Goal: Task Accomplishment & Management: Manage account settings

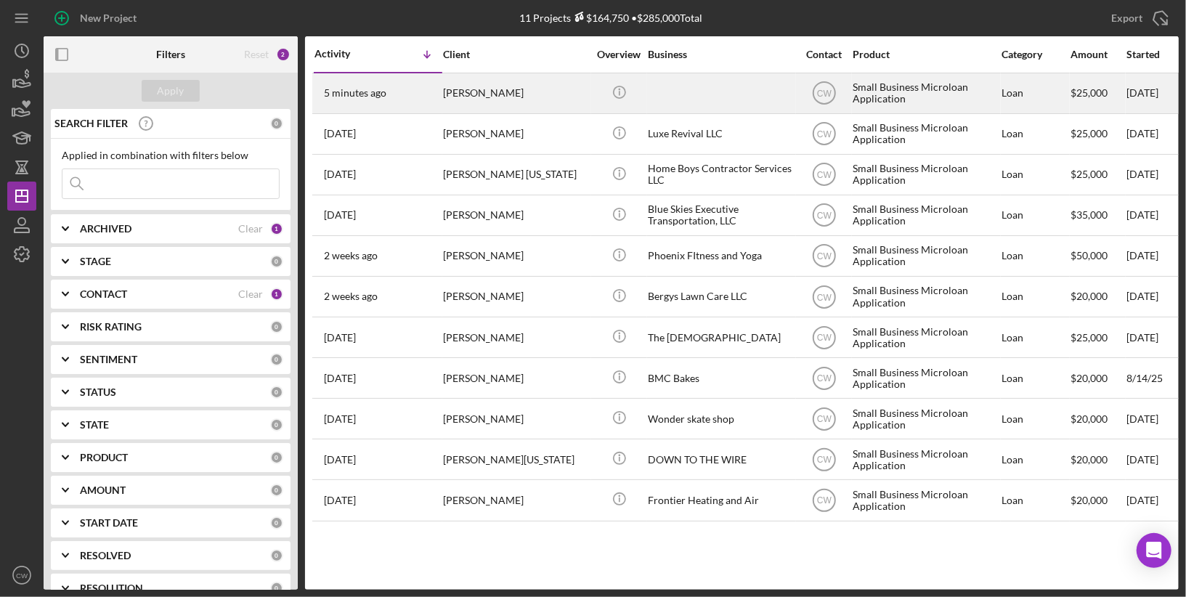
click at [555, 97] on div "[PERSON_NAME]" at bounding box center [515, 93] width 145 height 38
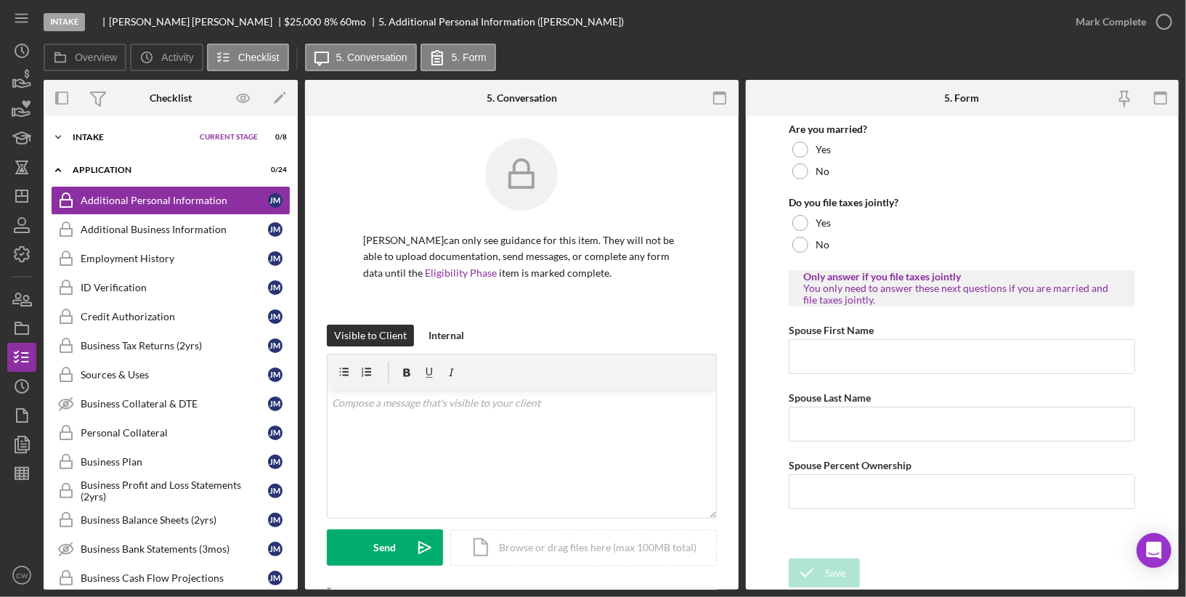
click at [60, 137] on icon "Icon/Expander" at bounding box center [58, 137] width 29 height 29
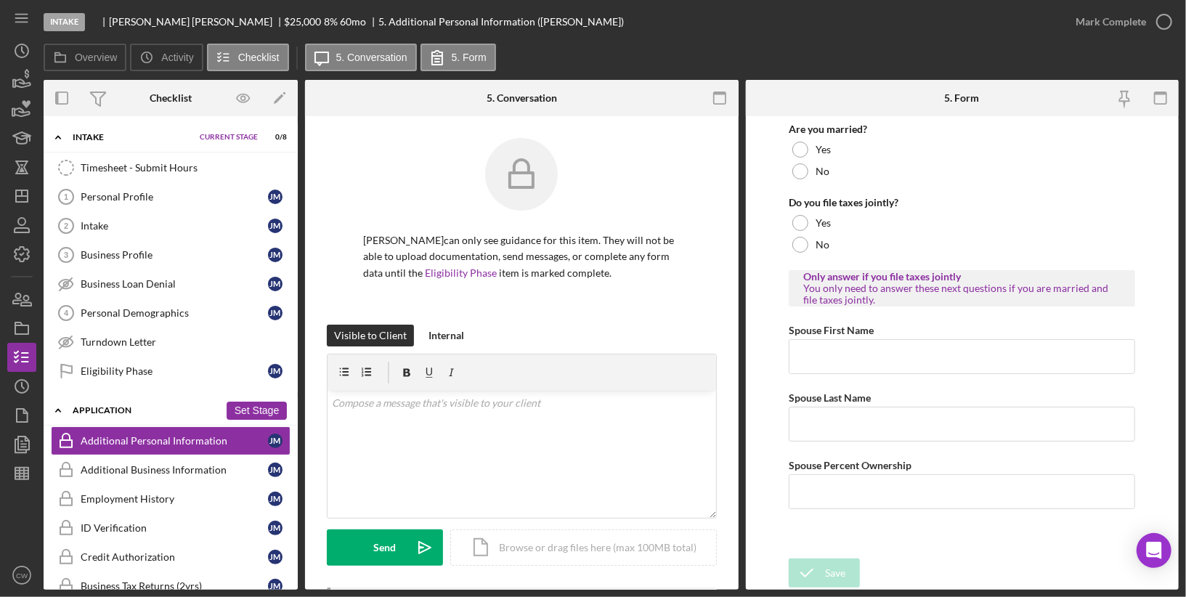
click at [248, 403] on button "Set Stage" at bounding box center [257, 410] width 60 height 18
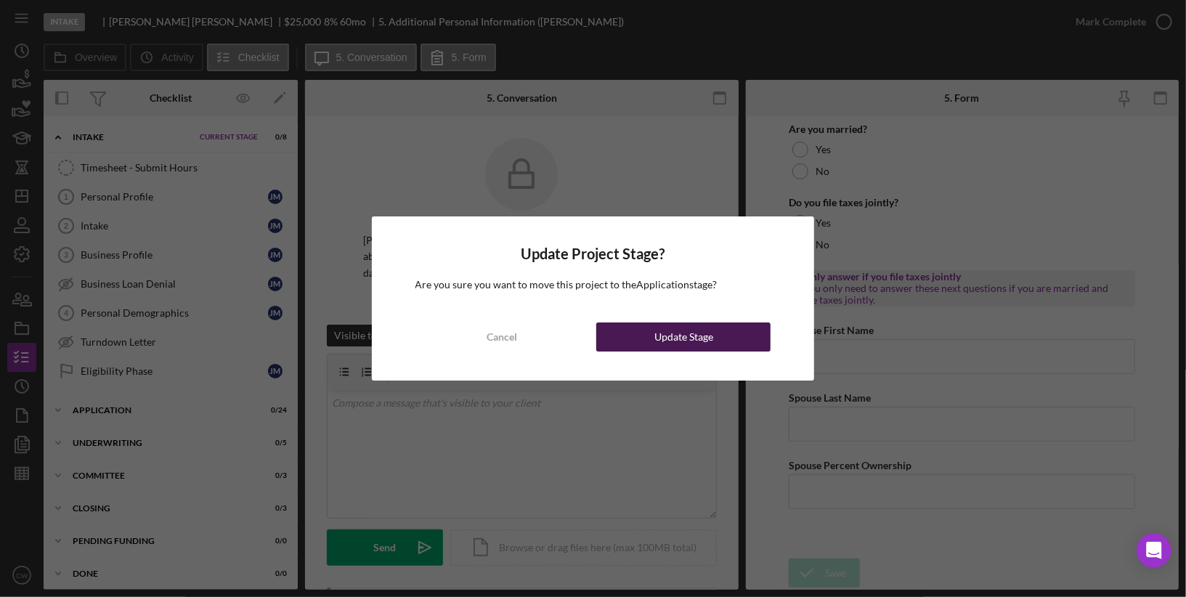
click at [690, 348] on div "Update Stage" at bounding box center [683, 336] width 59 height 29
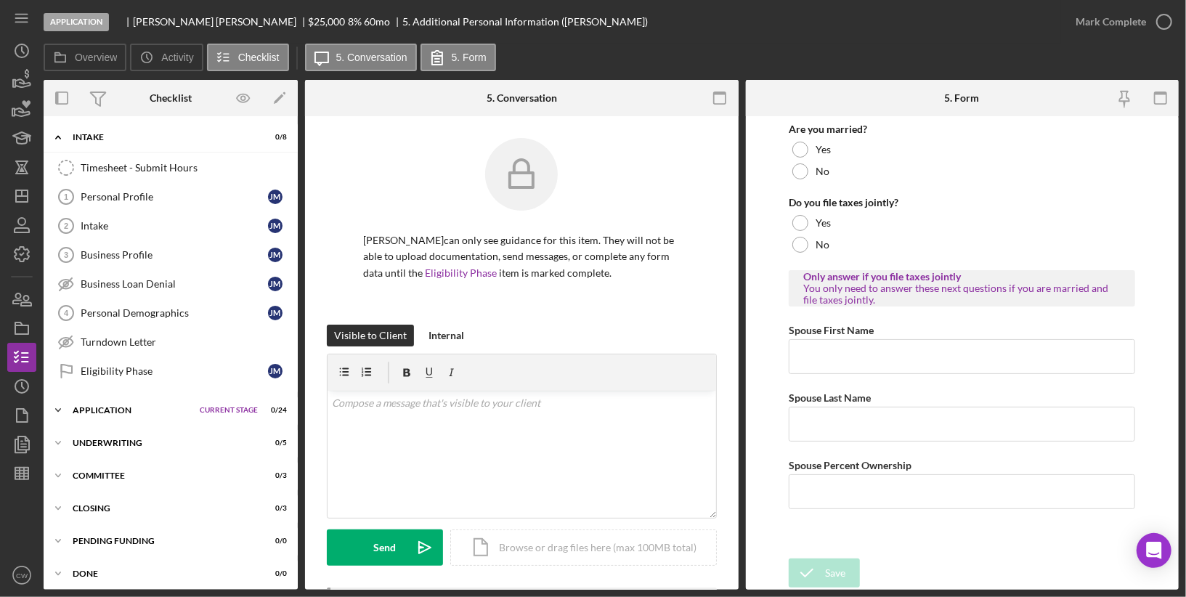
click at [99, 406] on div "Application" at bounding box center [133, 410] width 120 height 9
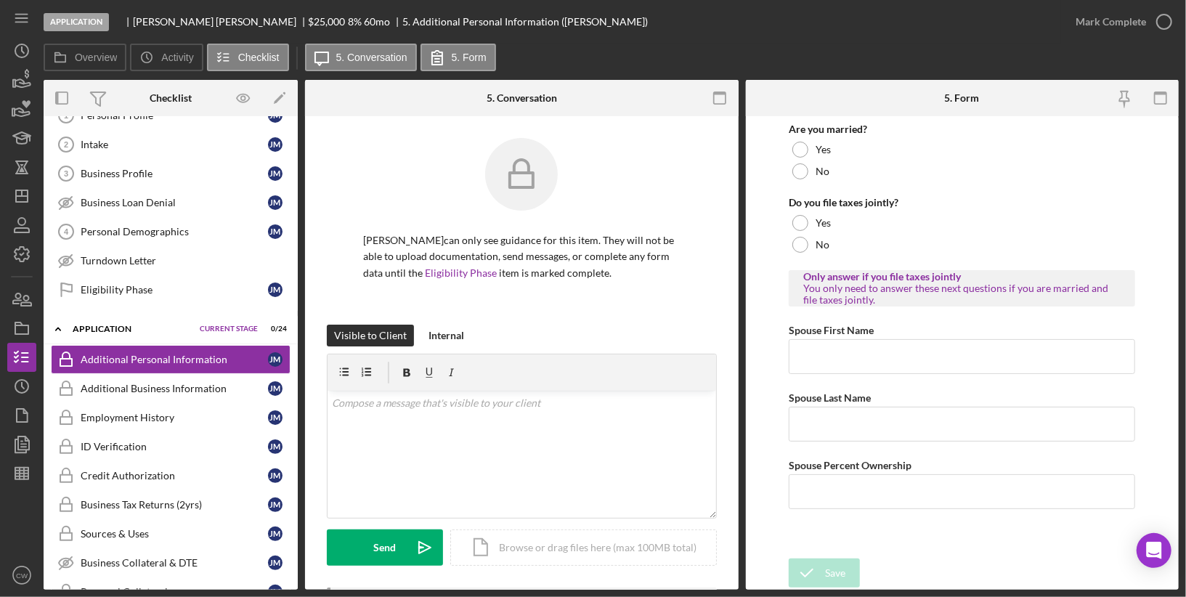
scroll to position [38, 0]
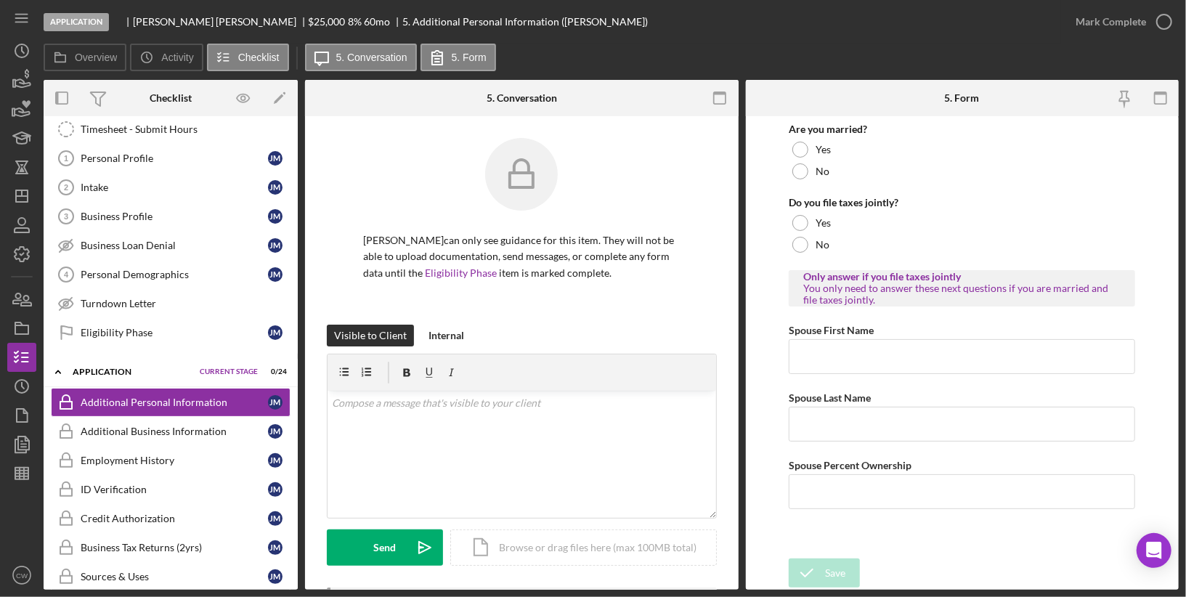
click at [226, 367] on span "Current Stage" at bounding box center [229, 371] width 58 height 9
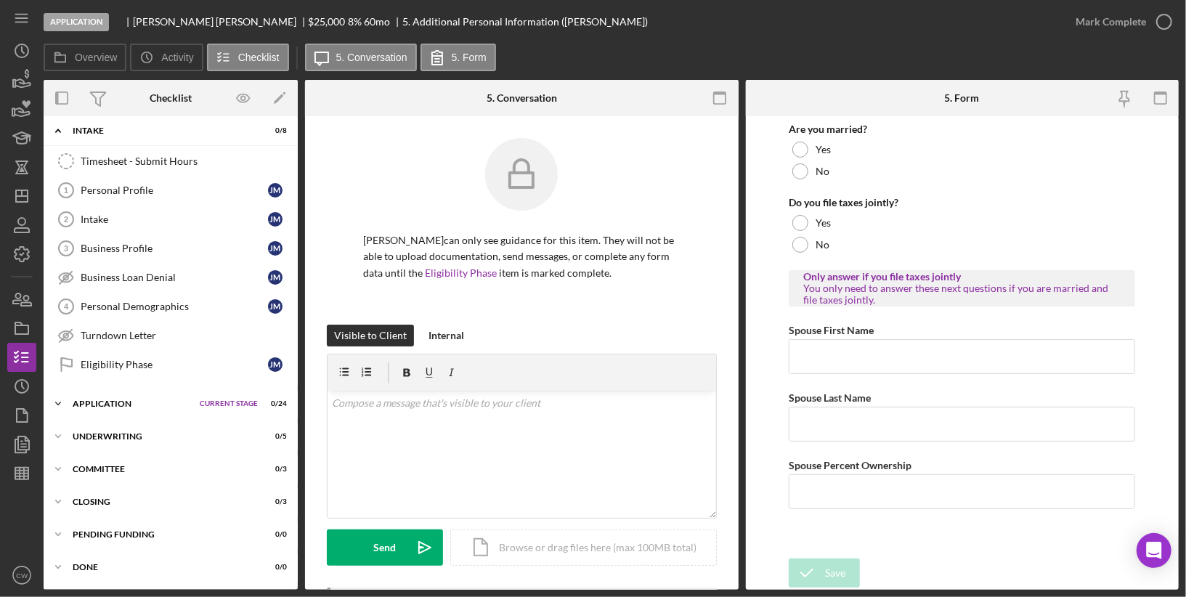
scroll to position [1, 0]
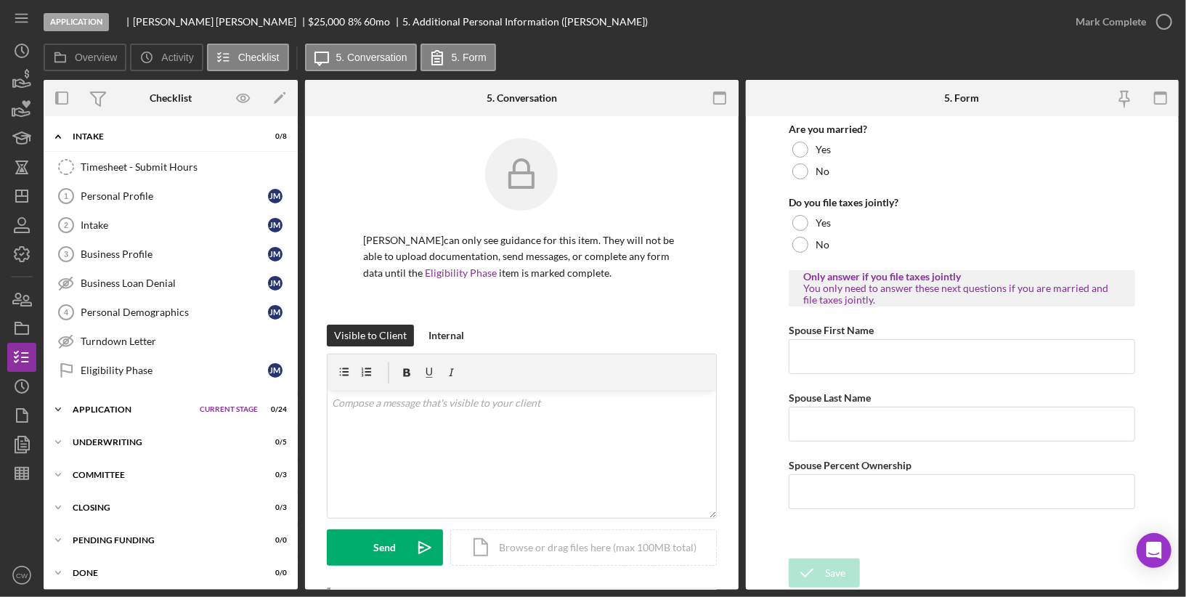
click at [109, 405] on div "Application" at bounding box center [133, 409] width 120 height 9
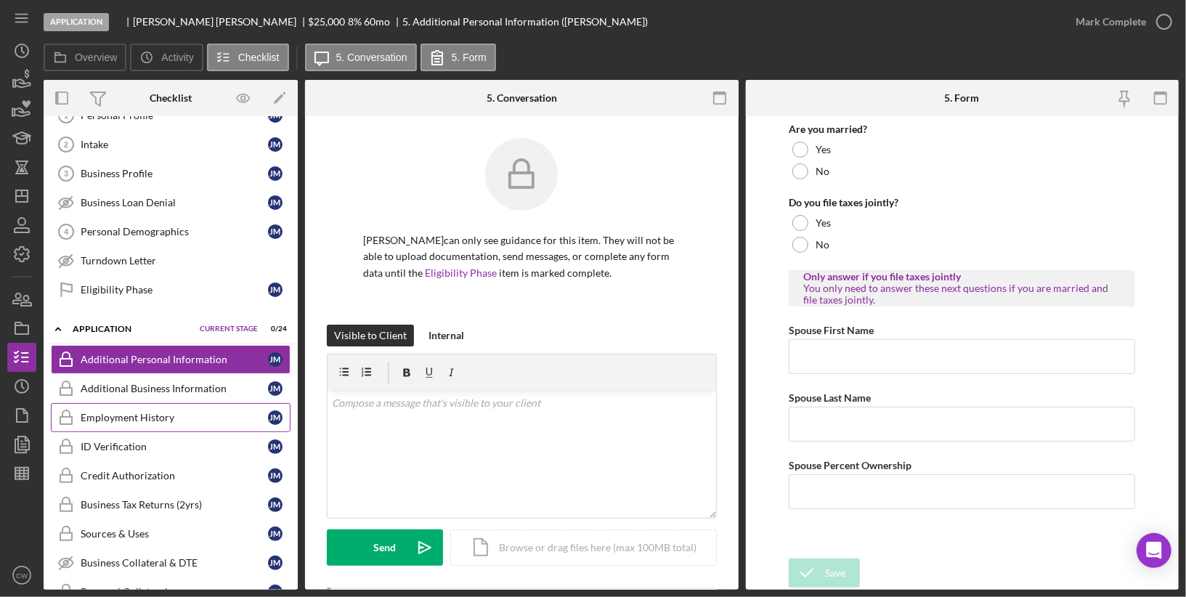
scroll to position [0, 0]
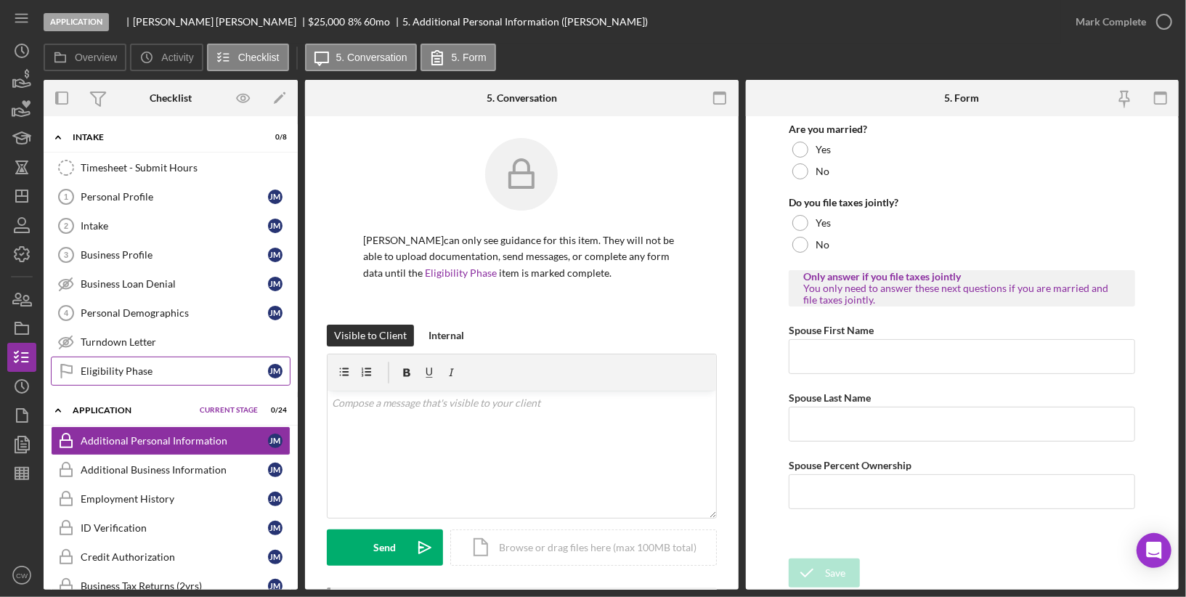
click at [139, 370] on div "Eligibility Phase" at bounding box center [174, 371] width 187 height 12
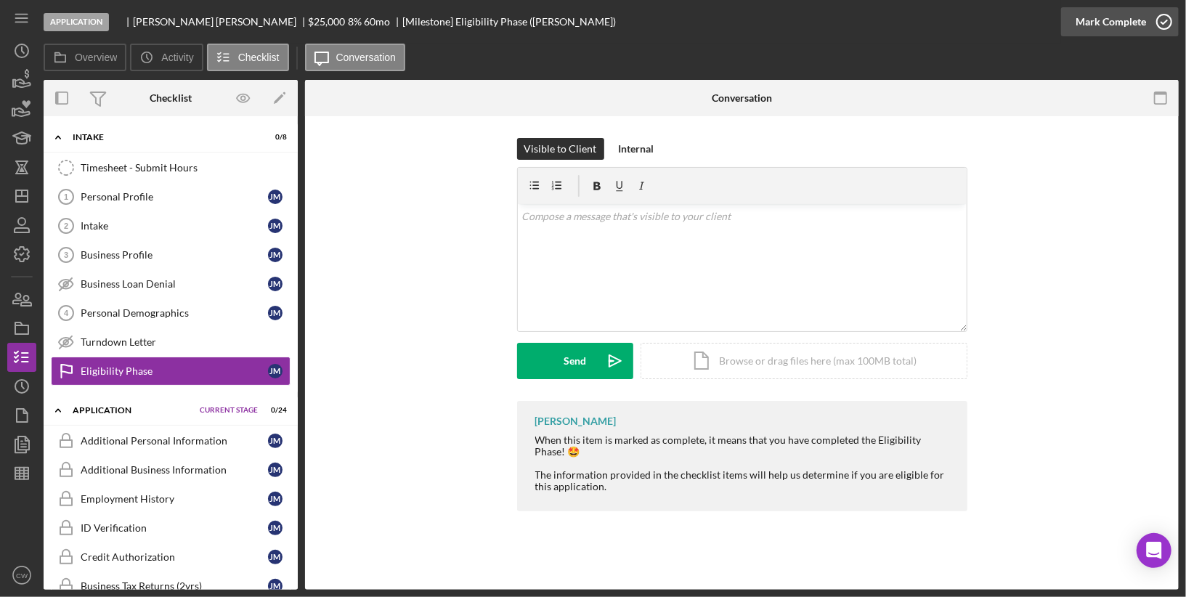
click at [1162, 25] on icon "button" at bounding box center [1164, 22] width 36 height 36
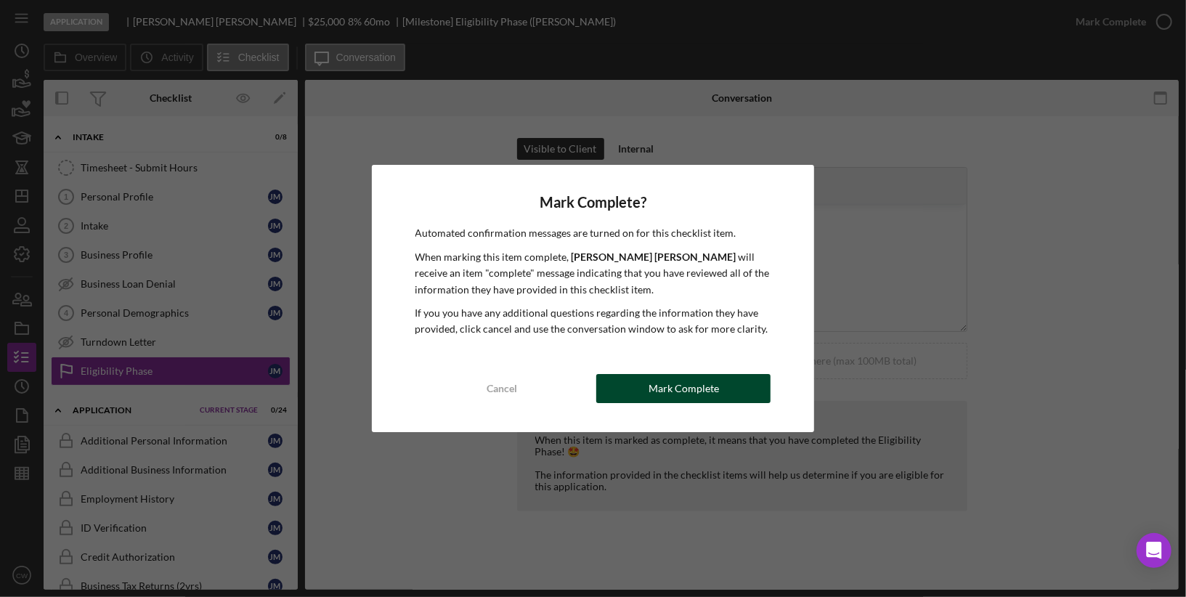
click at [674, 385] on div "Mark Complete" at bounding box center [683, 388] width 70 height 29
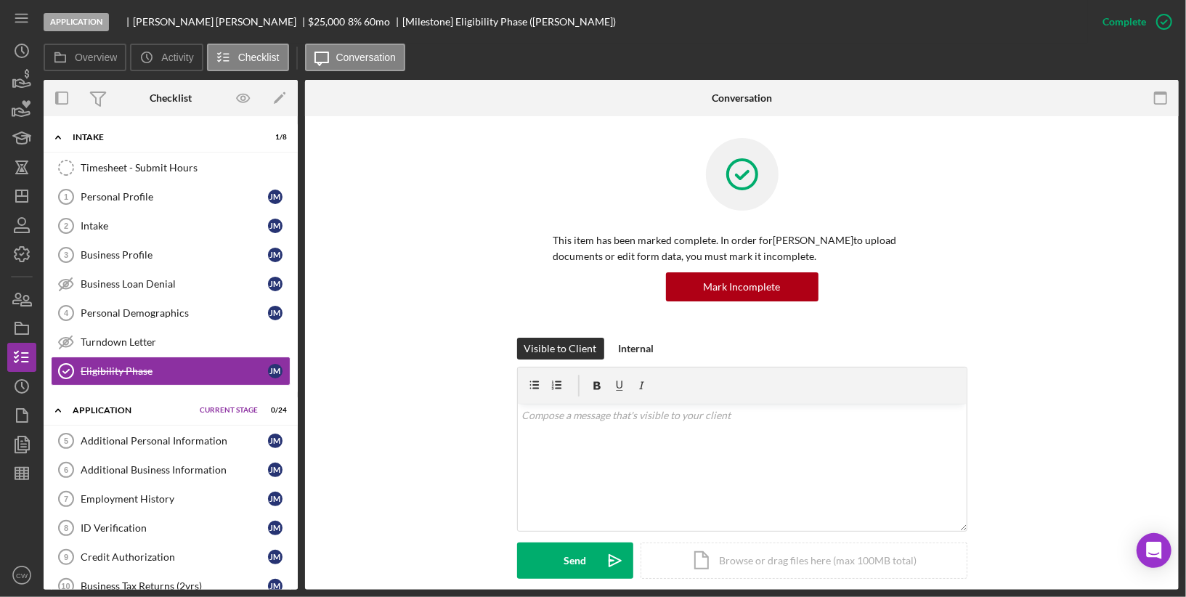
scroll to position [200, 0]
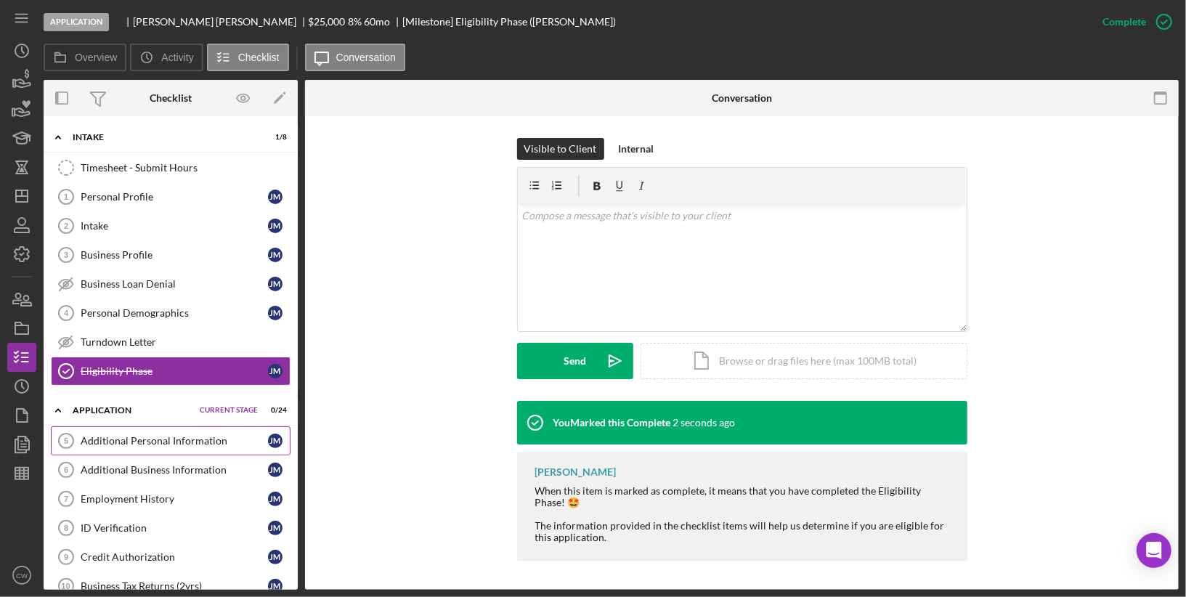
click at [144, 439] on div "Additional Personal Information" at bounding box center [174, 441] width 187 height 12
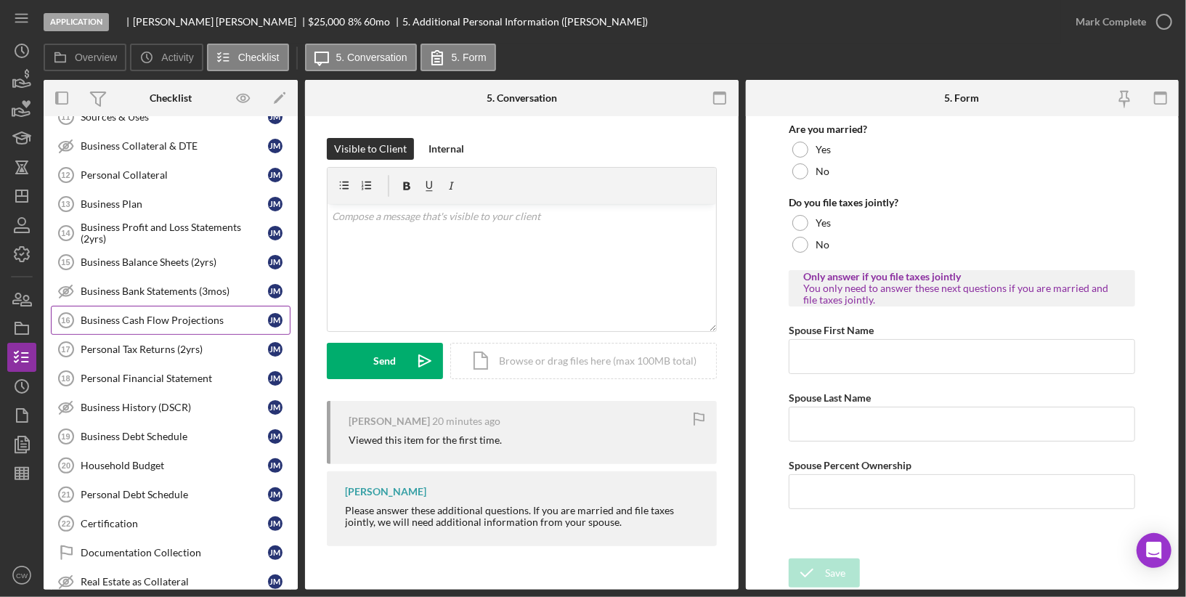
scroll to position [386, 0]
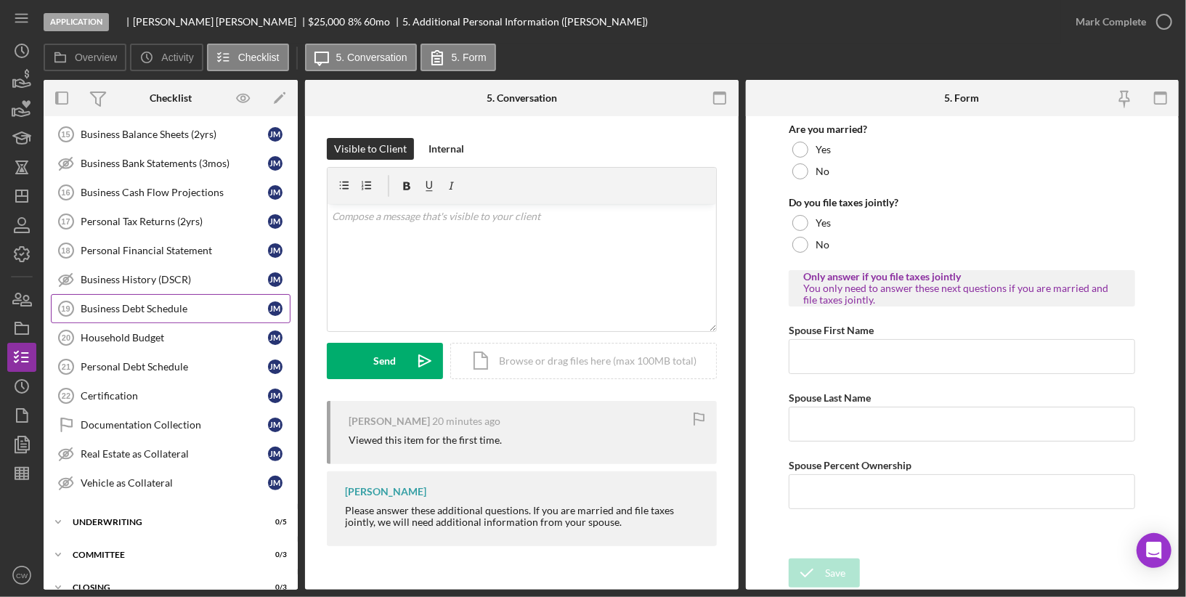
click at [160, 303] on div "Business Debt Schedule" at bounding box center [174, 309] width 187 height 12
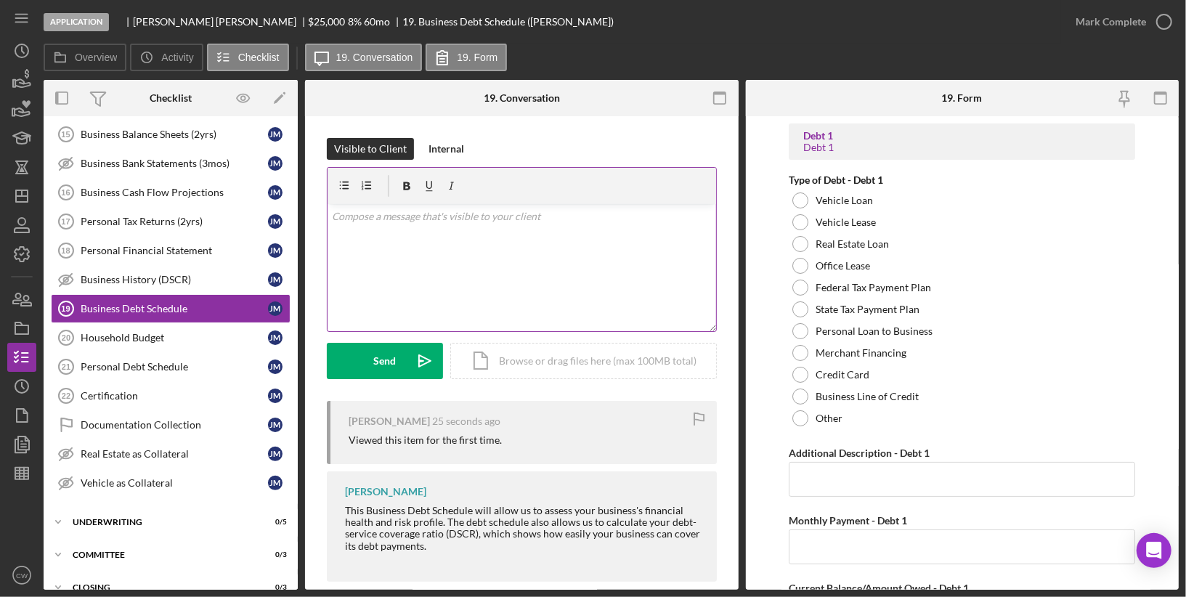
click at [459, 271] on div "v Color teal Color pink Remove color Add row above Add row below Add column bef…" at bounding box center [521, 267] width 388 height 127
click at [426, 242] on div "v Color teal Color pink Remove color Add row above Add row below Add column bef…" at bounding box center [521, 267] width 388 height 127
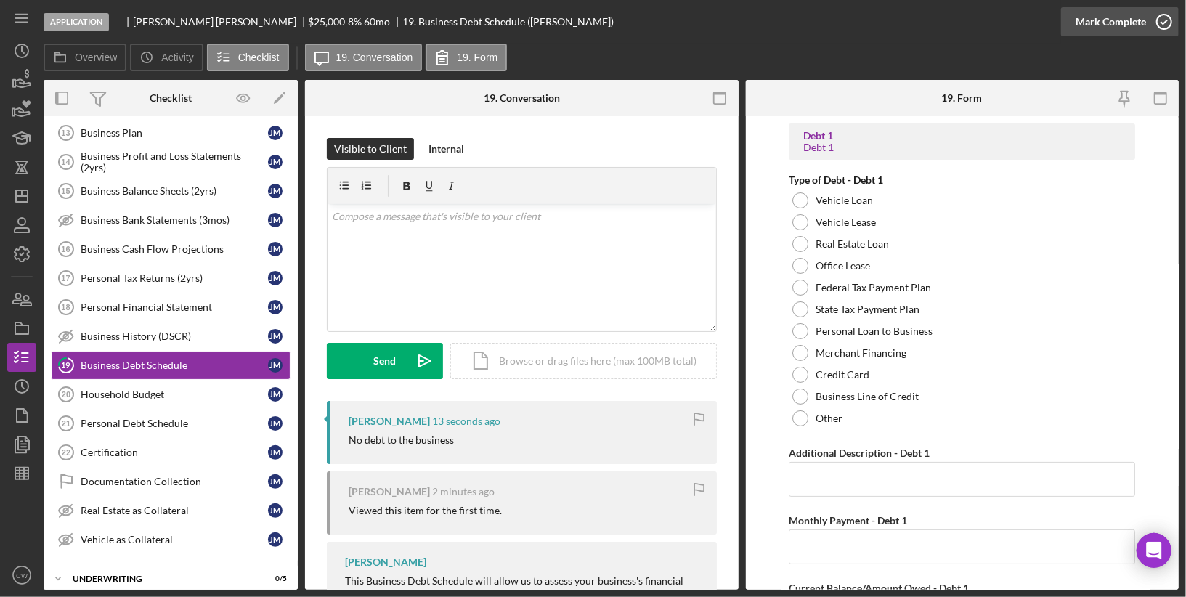
click at [1165, 23] on icon "button" at bounding box center [1164, 22] width 36 height 36
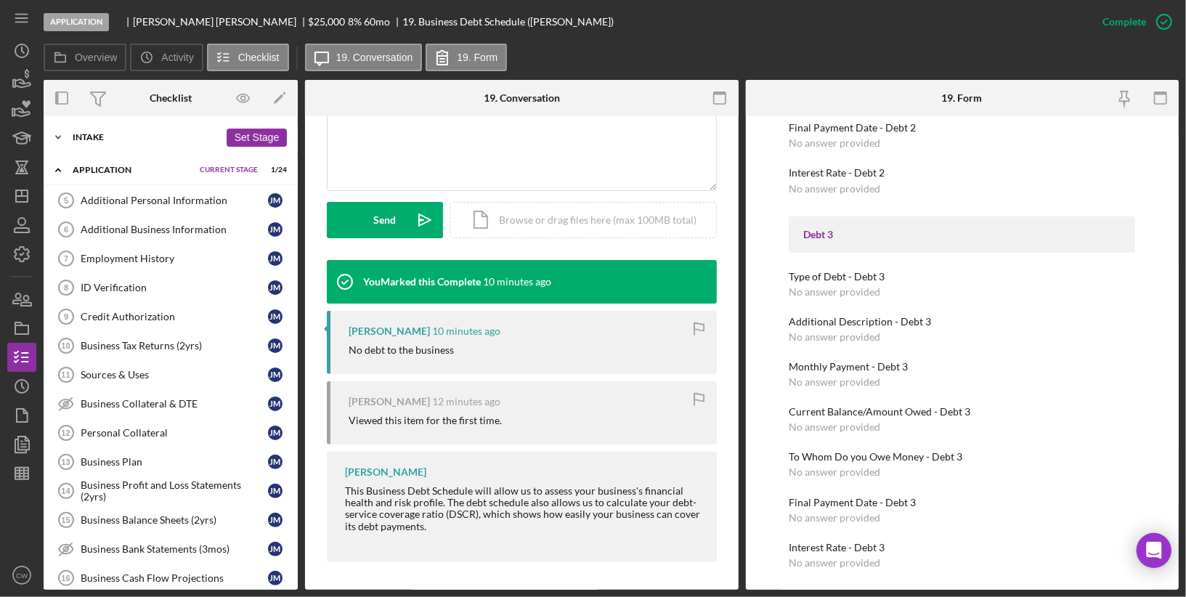
click at [148, 136] on div "Intake" at bounding box center [146, 137] width 147 height 9
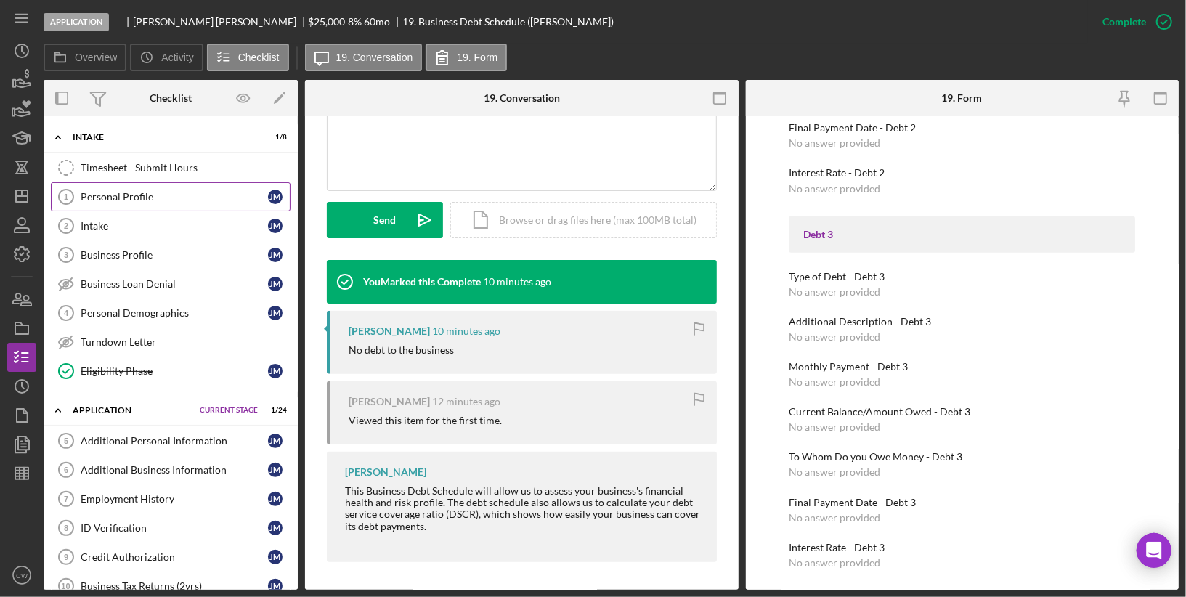
click at [130, 198] on div "Personal Profile" at bounding box center [174, 197] width 187 height 12
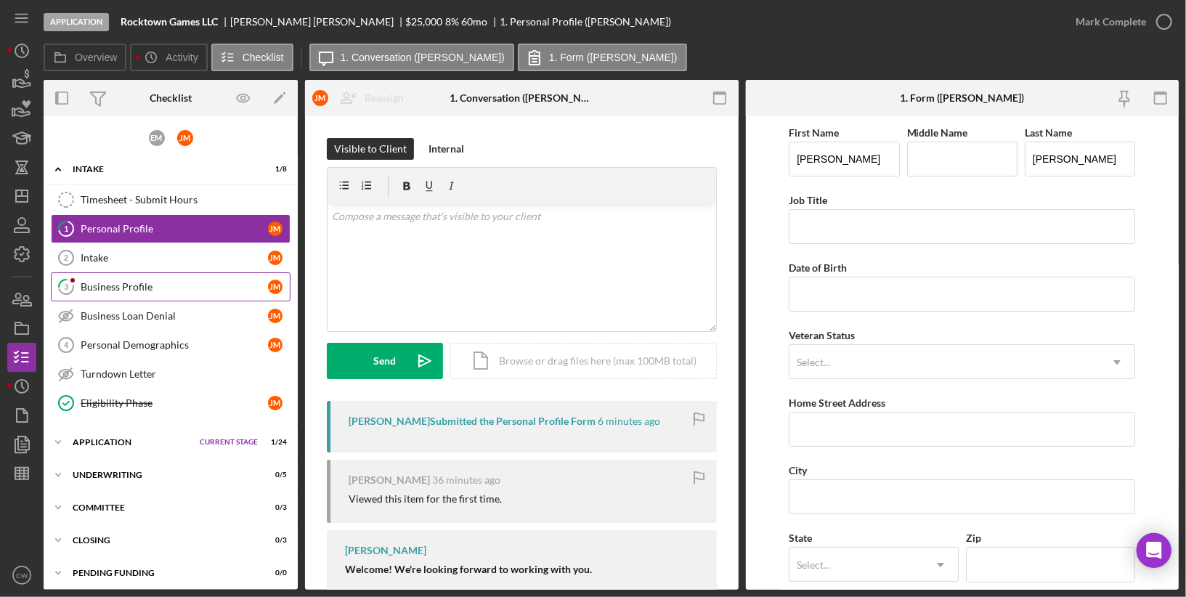
click at [200, 281] on div "Business Profile" at bounding box center [174, 287] width 187 height 12
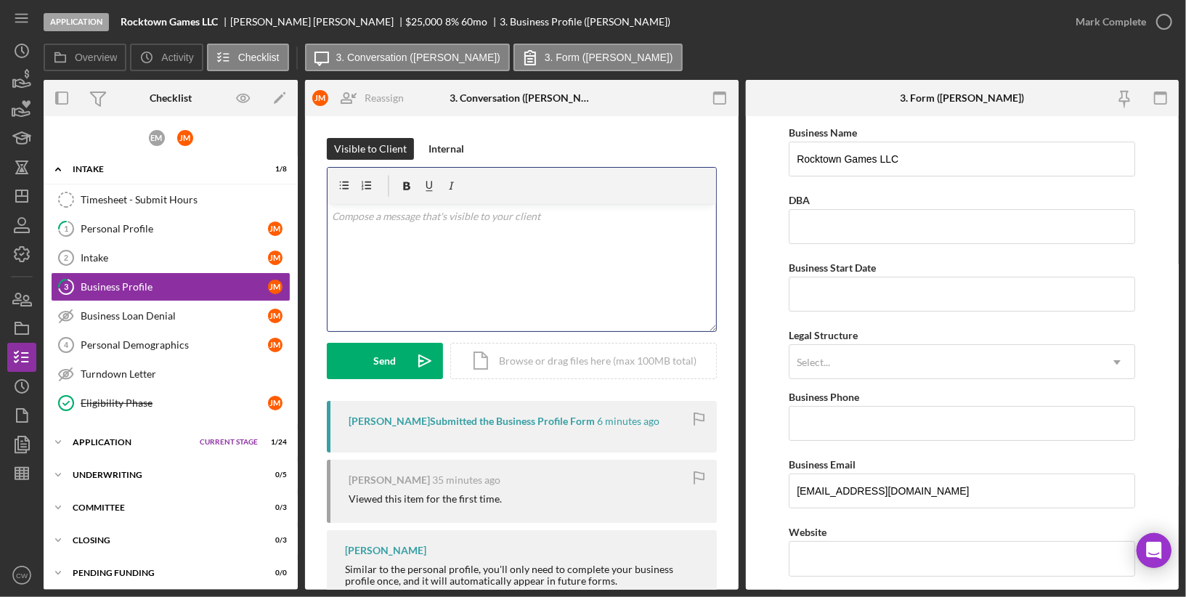
click at [525, 278] on div "v Color teal Color pink Remove color Add row above Add row below Add column bef…" at bounding box center [521, 267] width 388 height 127
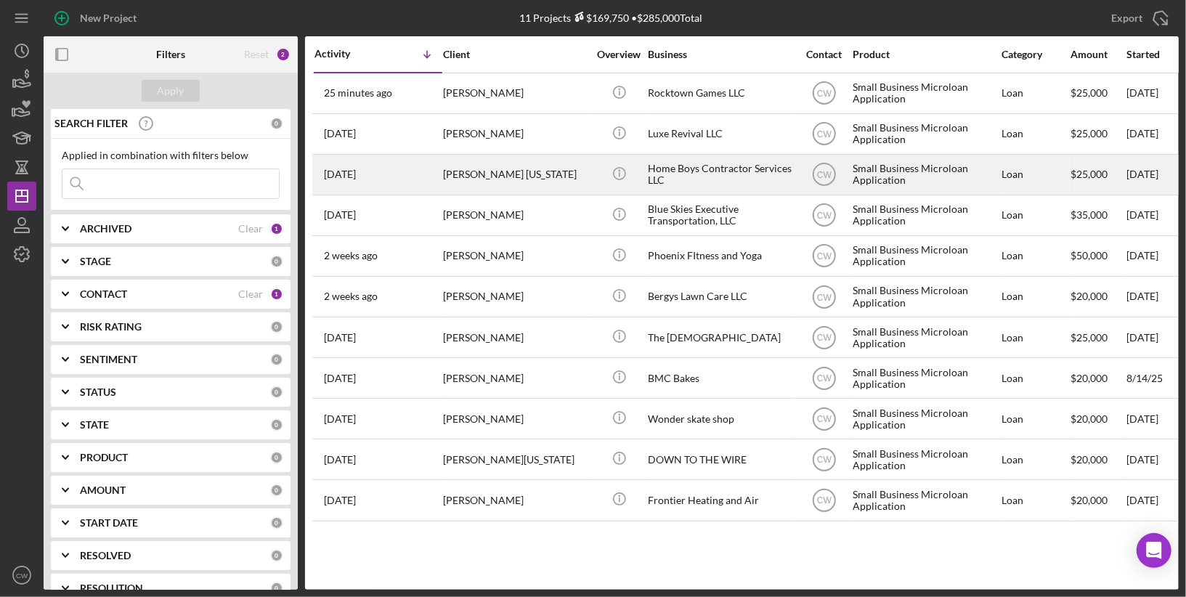
click at [478, 179] on div "[PERSON_NAME] [US_STATE]" at bounding box center [515, 174] width 145 height 38
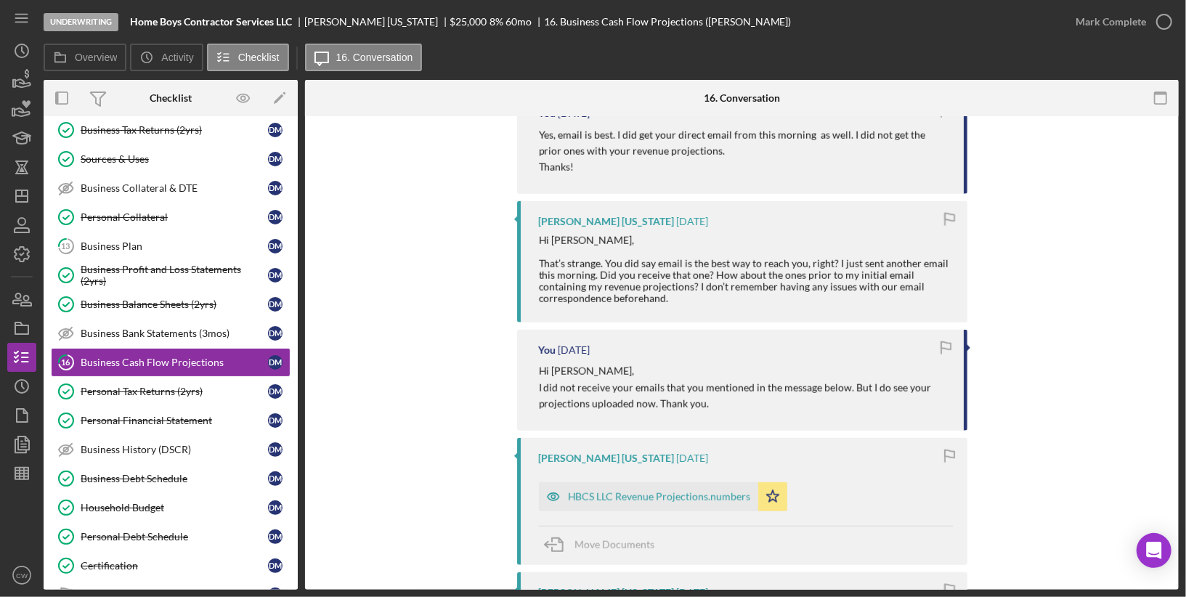
scroll to position [1533, 0]
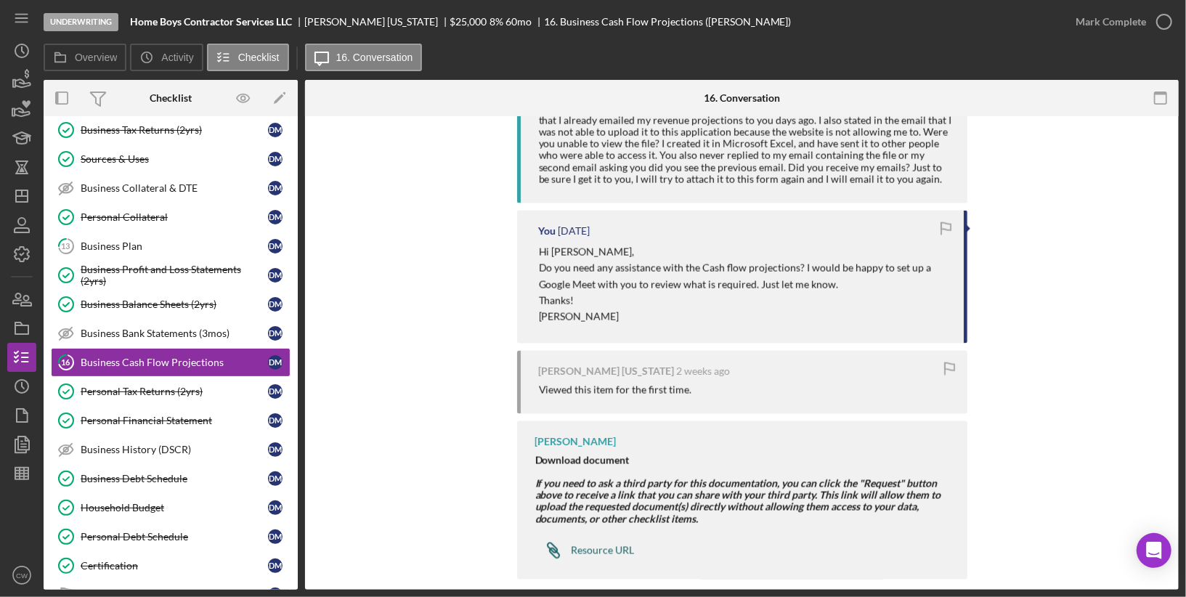
click at [600, 545] on div "Resource URL" at bounding box center [602, 551] width 63 height 12
click at [599, 454] on strong "Download document" at bounding box center [582, 460] width 94 height 12
click at [236, 93] on icon "button" at bounding box center [243, 98] width 33 height 33
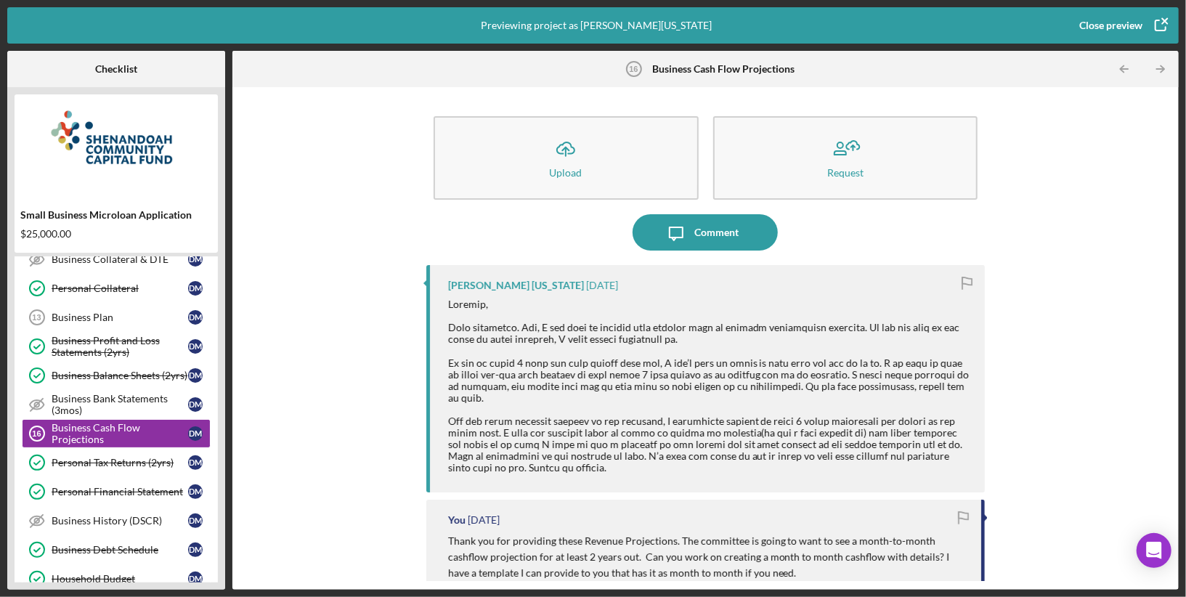
click at [1160, 17] on icon "button" at bounding box center [1160, 25] width 36 height 36
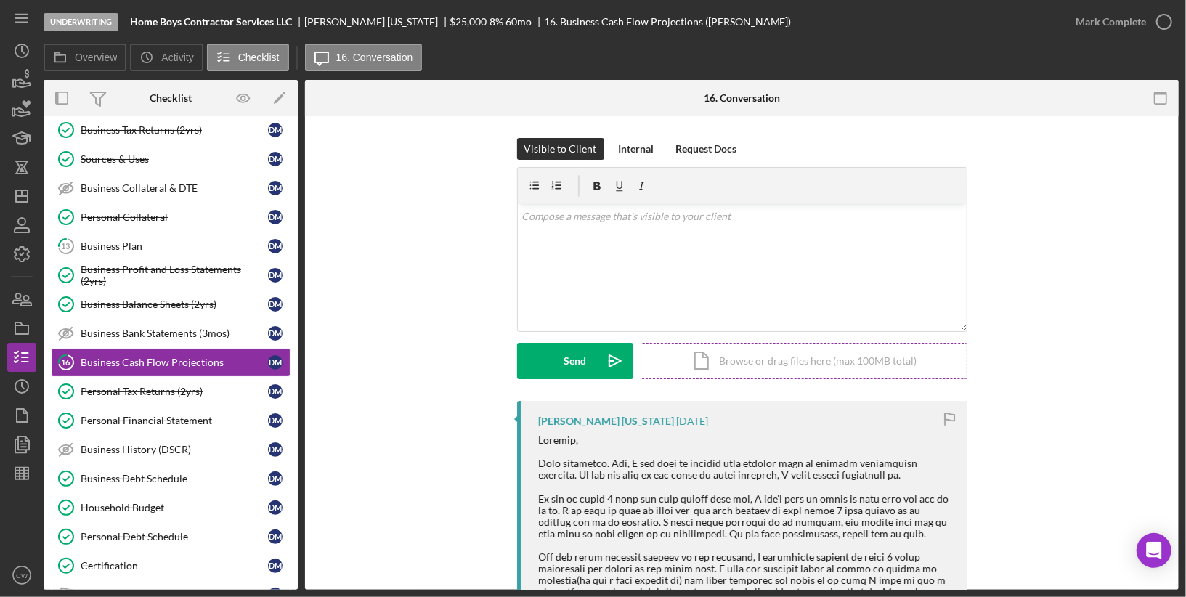
click at [852, 367] on div "Icon/Document Browse or drag files here (max 100MB total) Tap to choose files o…" at bounding box center [803, 361] width 327 height 36
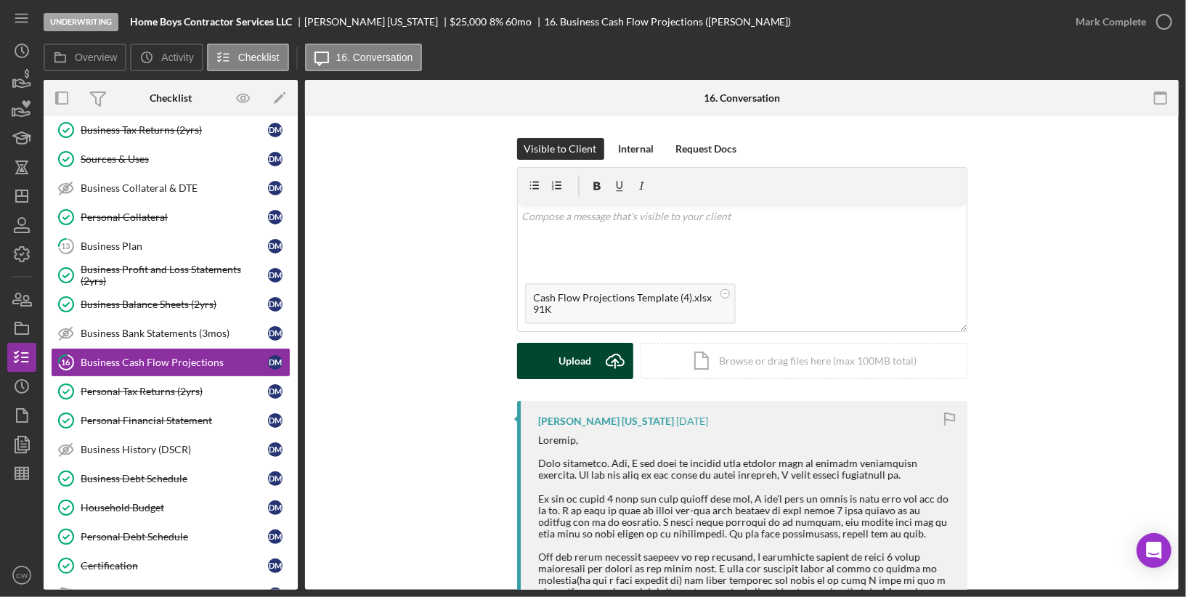
click at [558, 363] on div "Upload" at bounding box center [574, 361] width 33 height 36
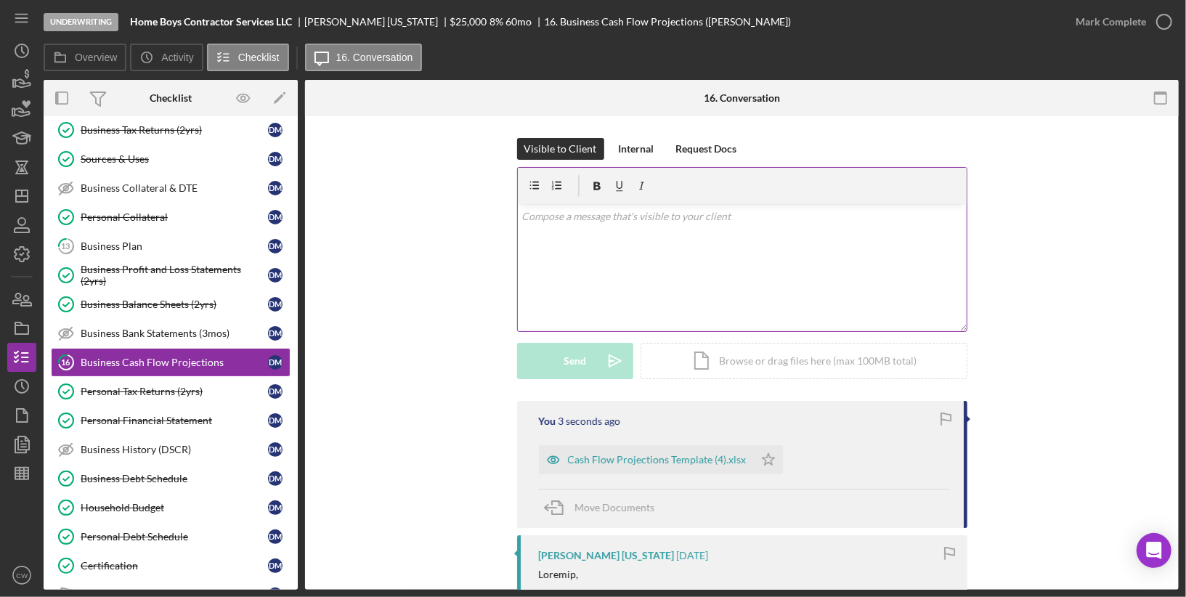
click at [712, 237] on div "v Color teal Color pink Remove color Add row above Add row below Add column bef…" at bounding box center [742, 267] width 449 height 127
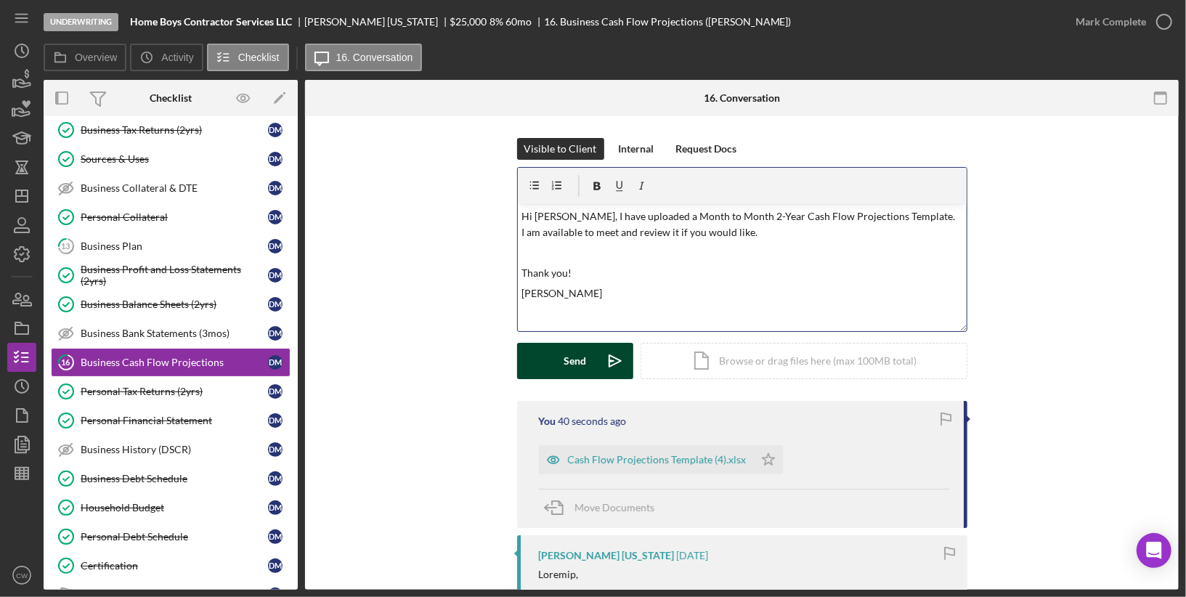
click at [540, 365] on button "Send Icon/icon-invite-send" at bounding box center [575, 361] width 116 height 36
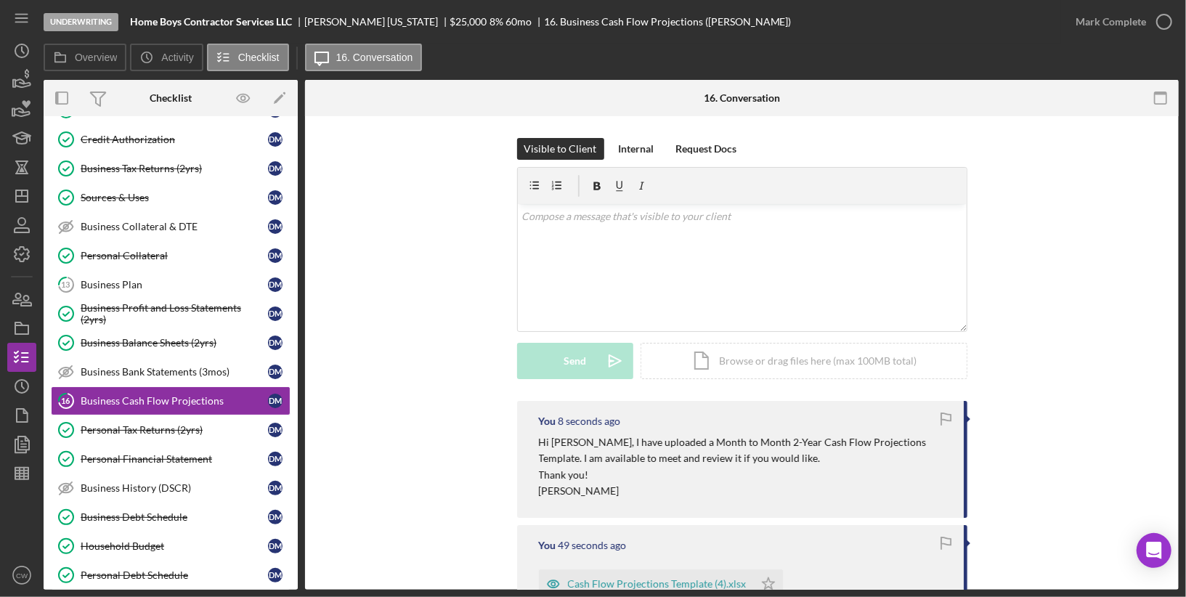
scroll to position [454, 0]
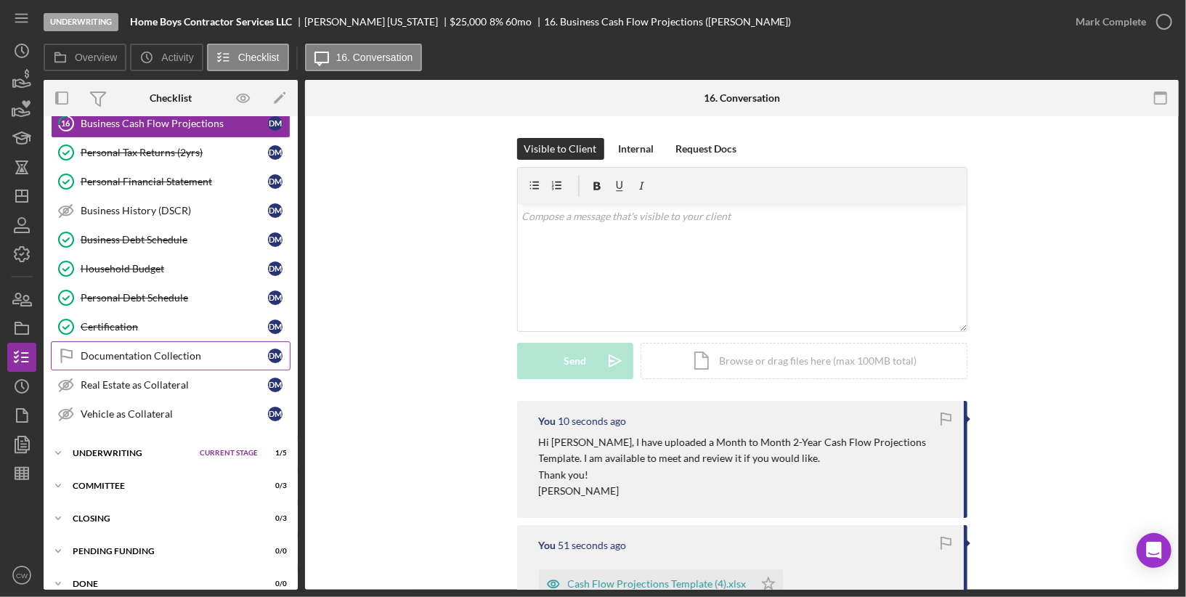
click at [158, 349] on link "Documentation Collection Documentation Collection [PERSON_NAME]" at bounding box center [171, 355] width 240 height 29
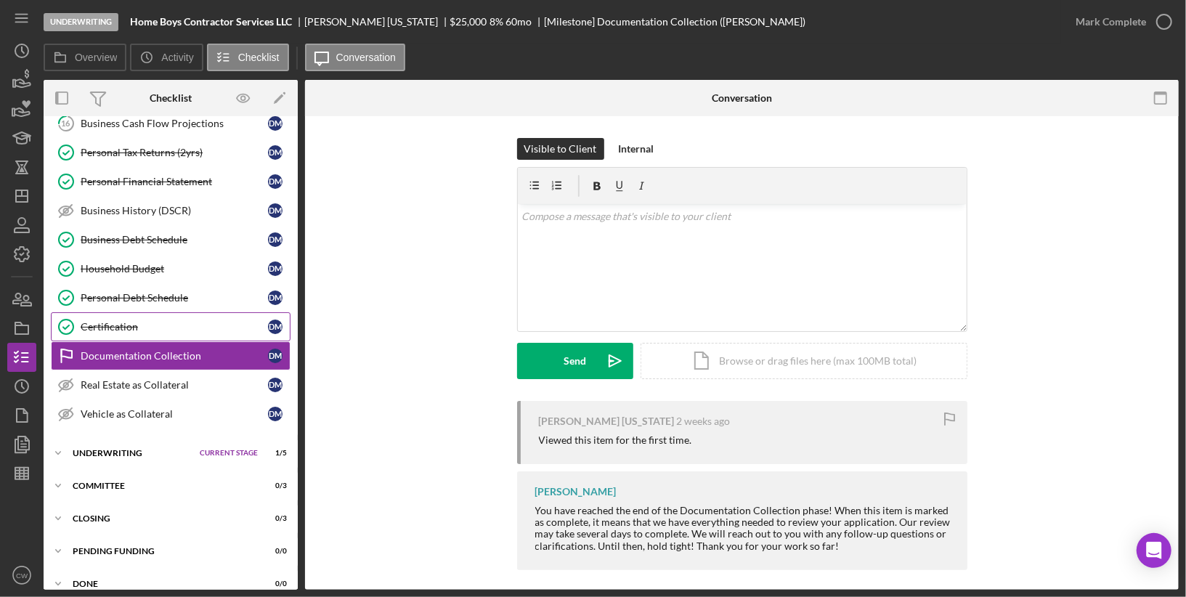
click at [190, 321] on div "Certification" at bounding box center [174, 327] width 187 height 12
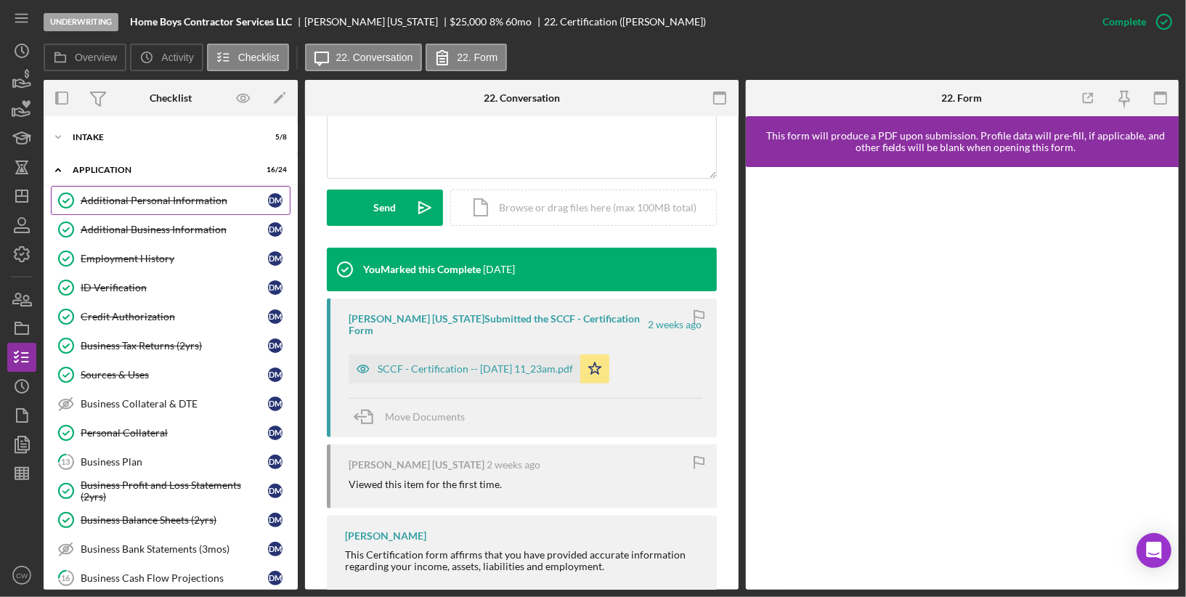
click at [140, 196] on div "Additional Personal Information" at bounding box center [174, 201] width 187 height 12
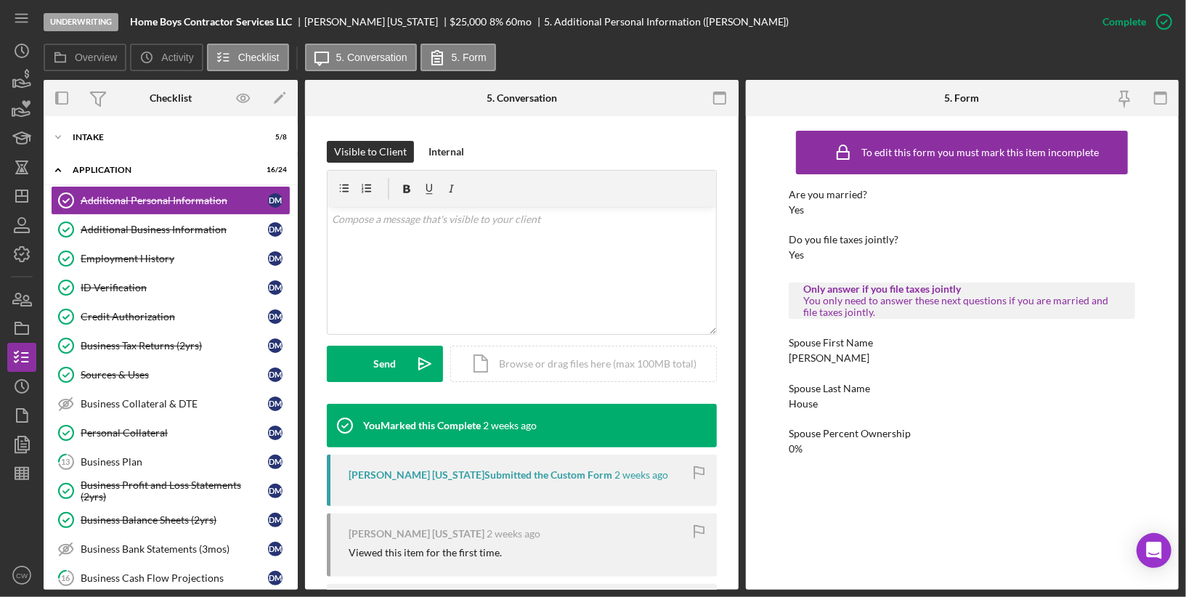
scroll to position [294, 0]
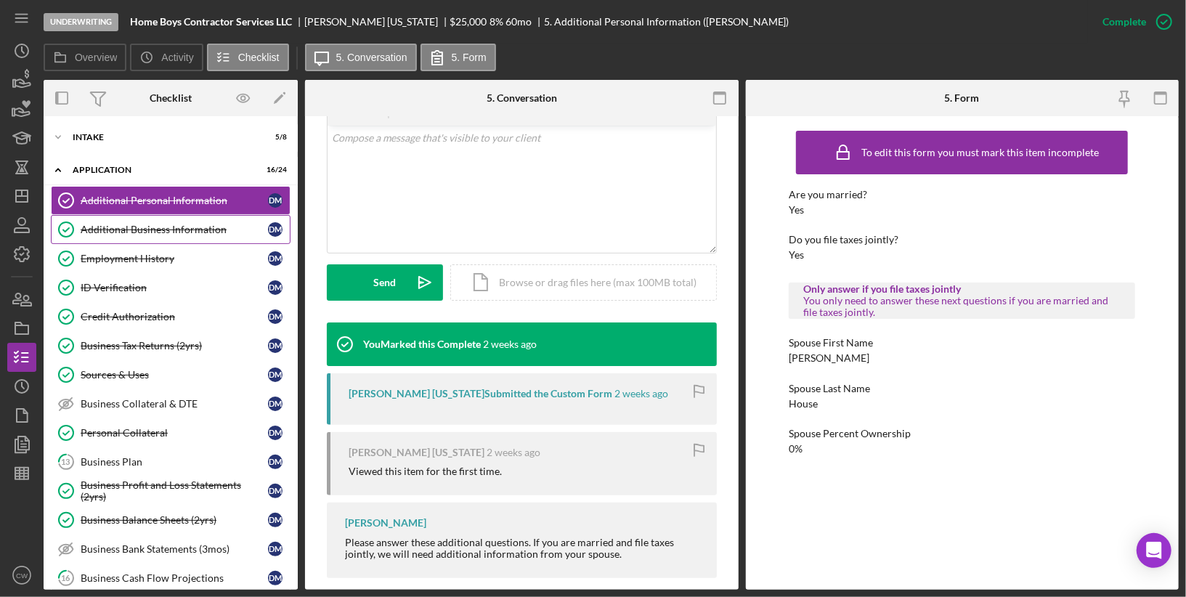
click at [187, 235] on link "Additional Business Information Additional Business Information [PERSON_NAME]" at bounding box center [171, 229] width 240 height 29
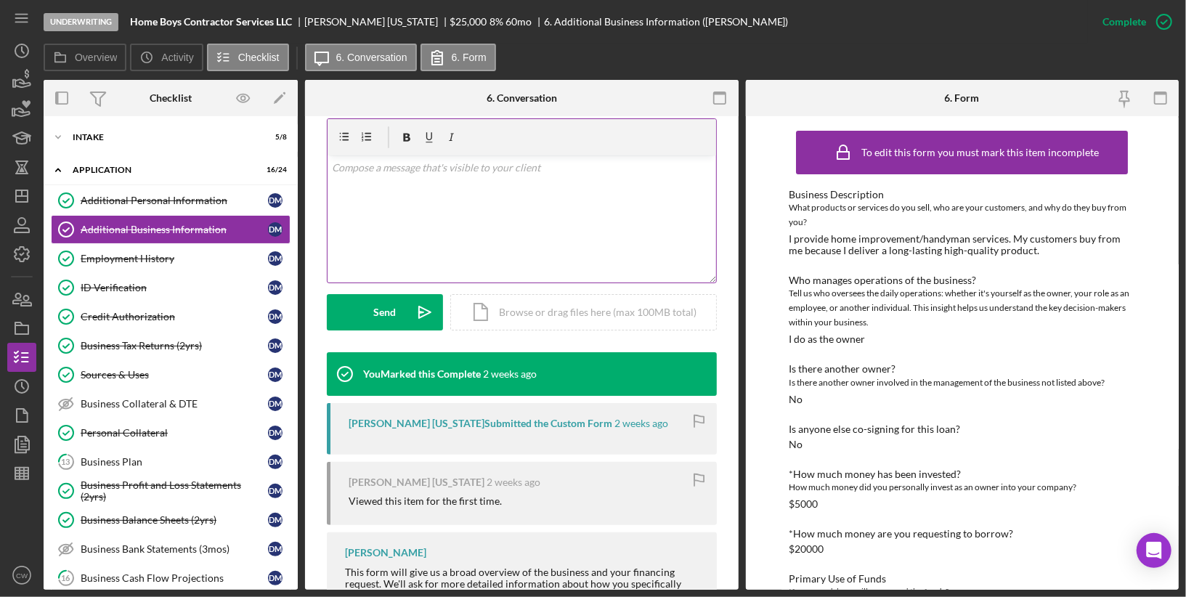
scroll to position [329, 0]
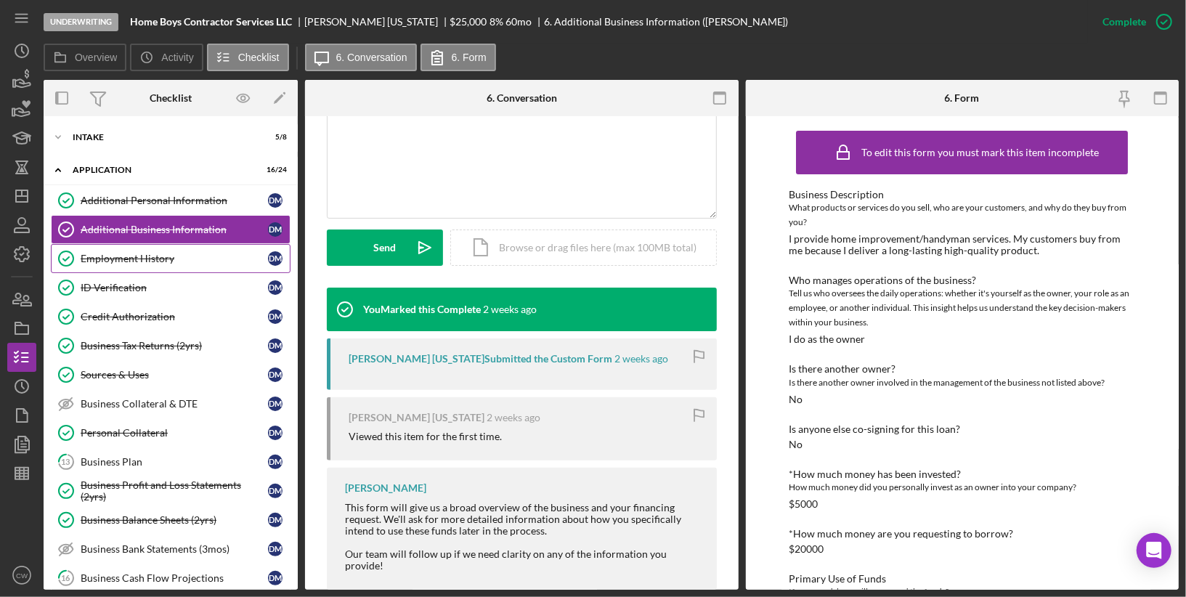
click at [209, 259] on div "Employment History" at bounding box center [174, 259] width 187 height 12
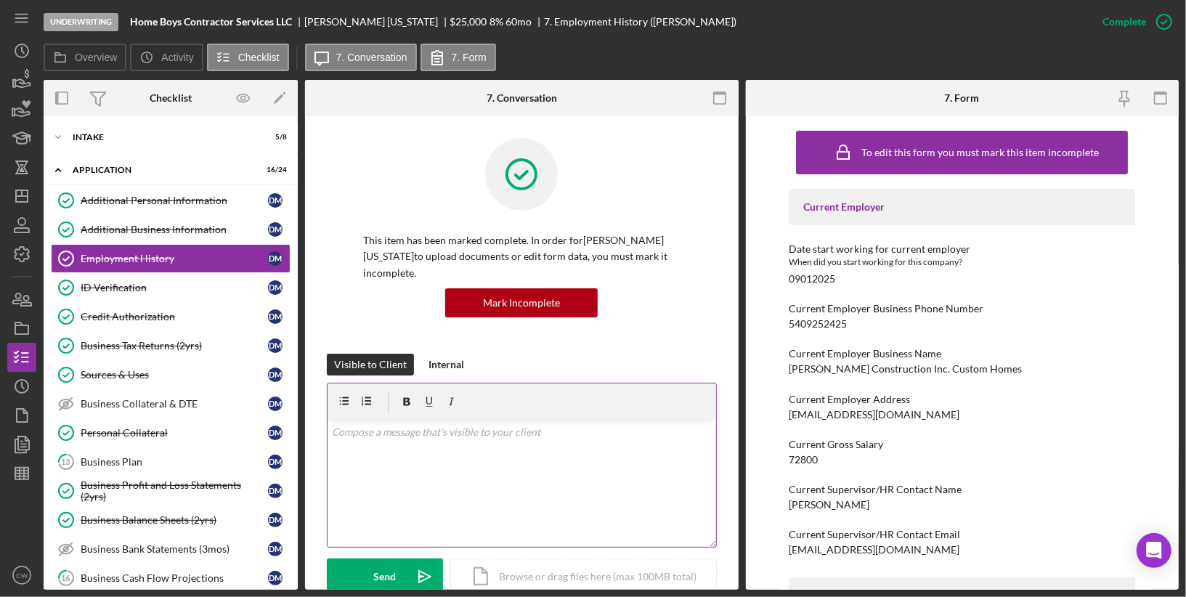
scroll to position [364, 0]
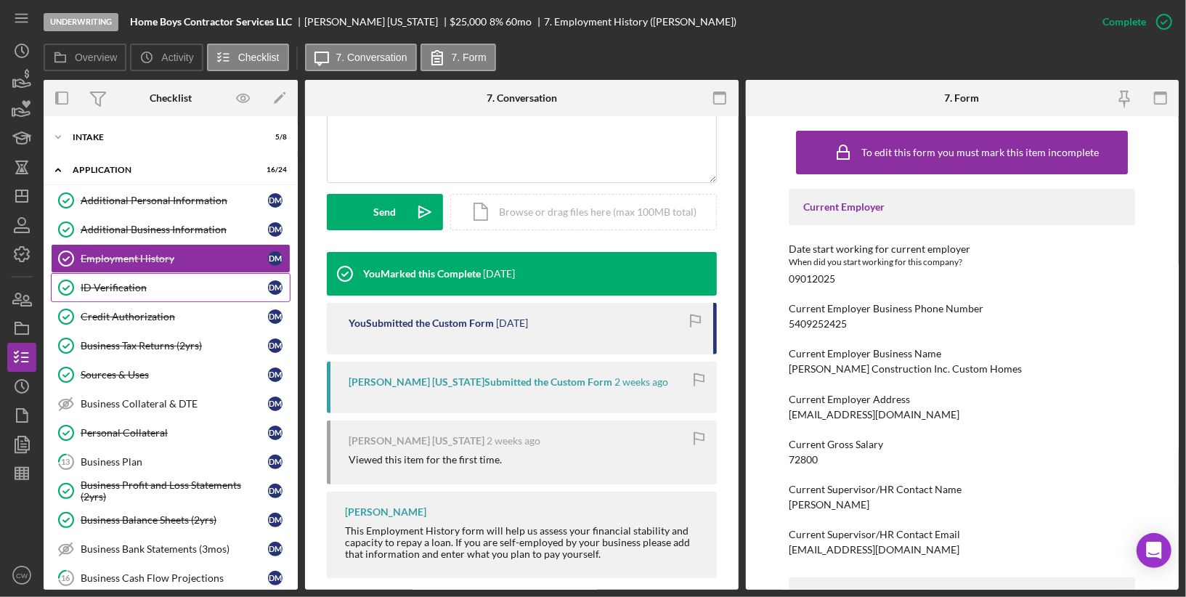
click at [193, 295] on link "ID Verification ID Verification [PERSON_NAME]" at bounding box center [171, 287] width 240 height 29
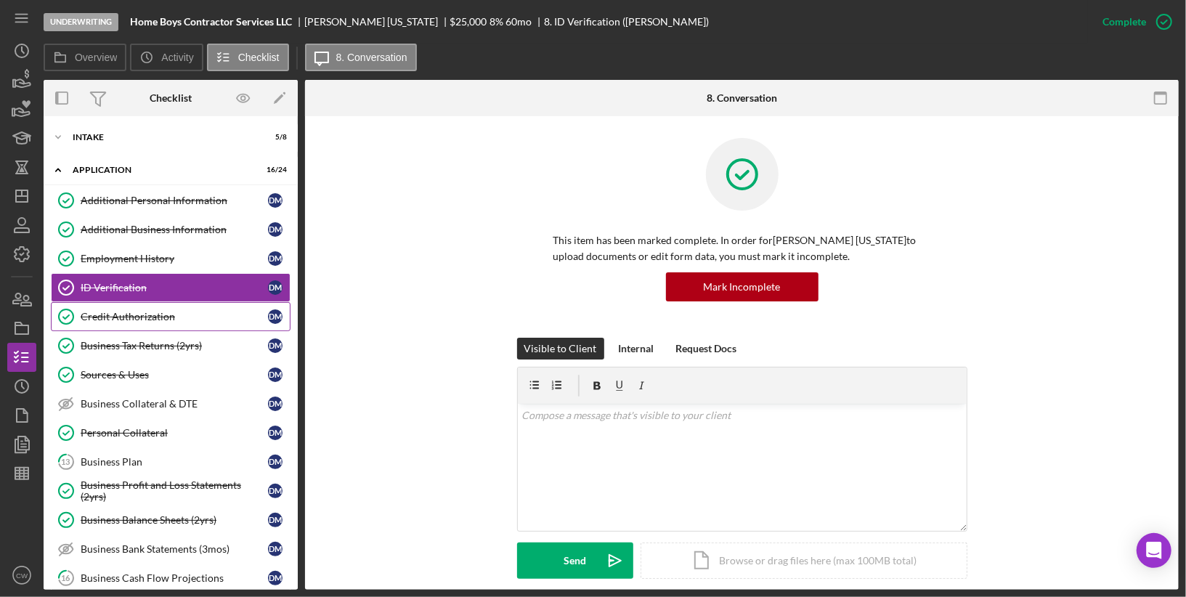
click at [174, 312] on div "Credit Authorization" at bounding box center [174, 317] width 187 height 12
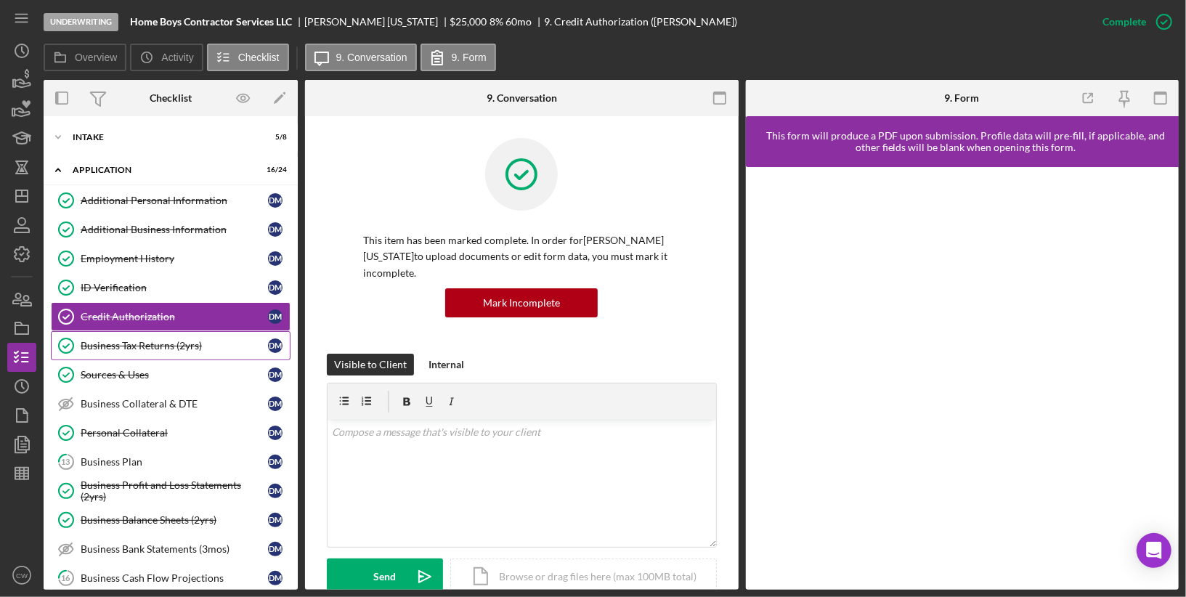
click at [166, 340] on div "Business Tax Returns (2yrs)" at bounding box center [174, 346] width 187 height 12
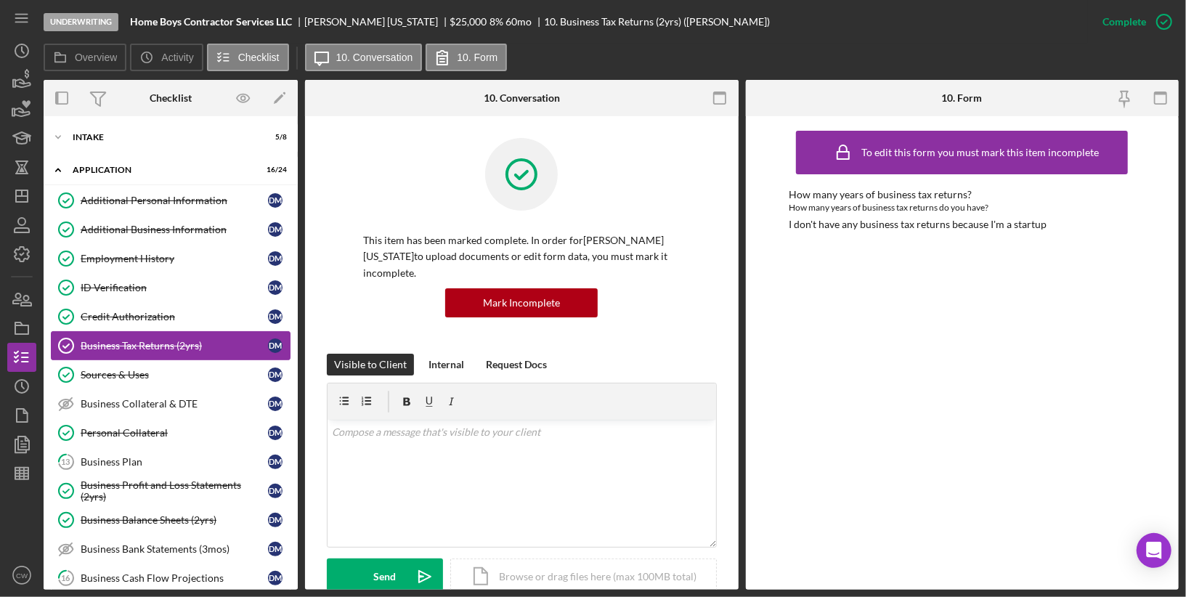
scroll to position [30, 0]
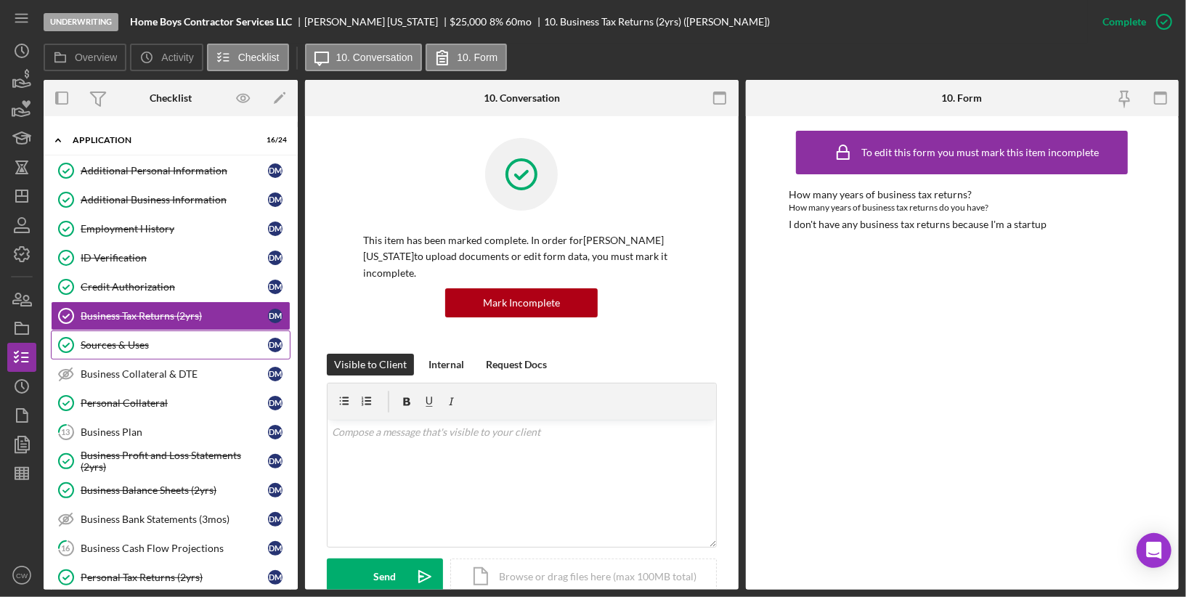
click at [164, 341] on div "Sources & Uses" at bounding box center [174, 345] width 187 height 12
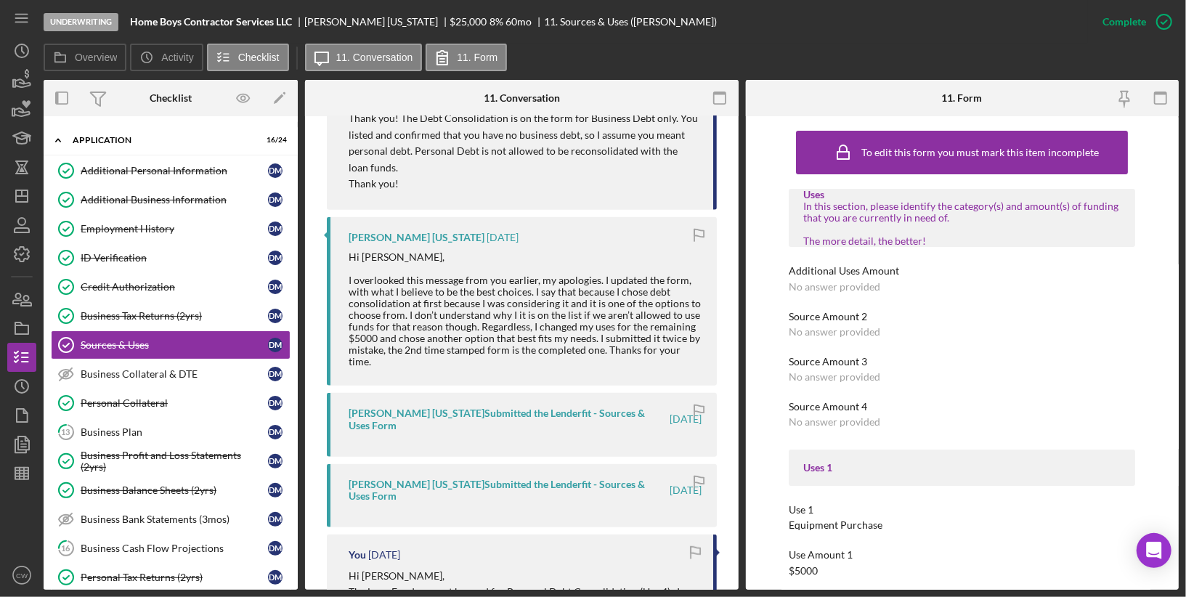
scroll to position [1149, 0]
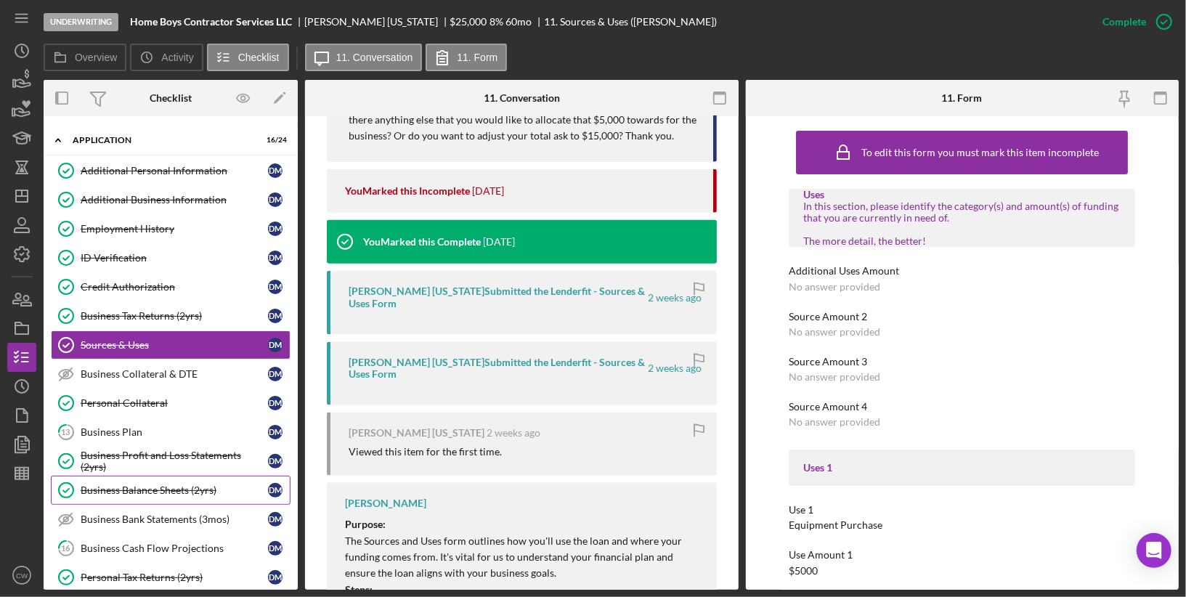
click at [118, 476] on link "Business Balance Sheets (2yrs) Business Balance Sheets (2yrs) [PERSON_NAME]" at bounding box center [171, 490] width 240 height 29
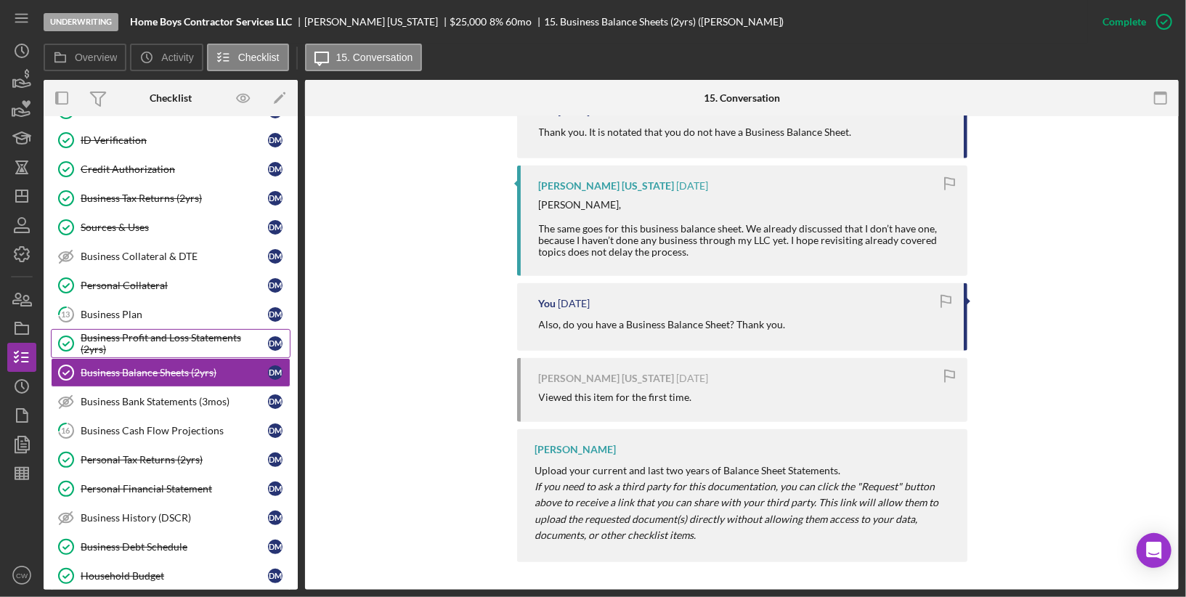
scroll to position [148, 0]
click at [184, 482] on div "Personal Financial Statement" at bounding box center [174, 488] width 187 height 12
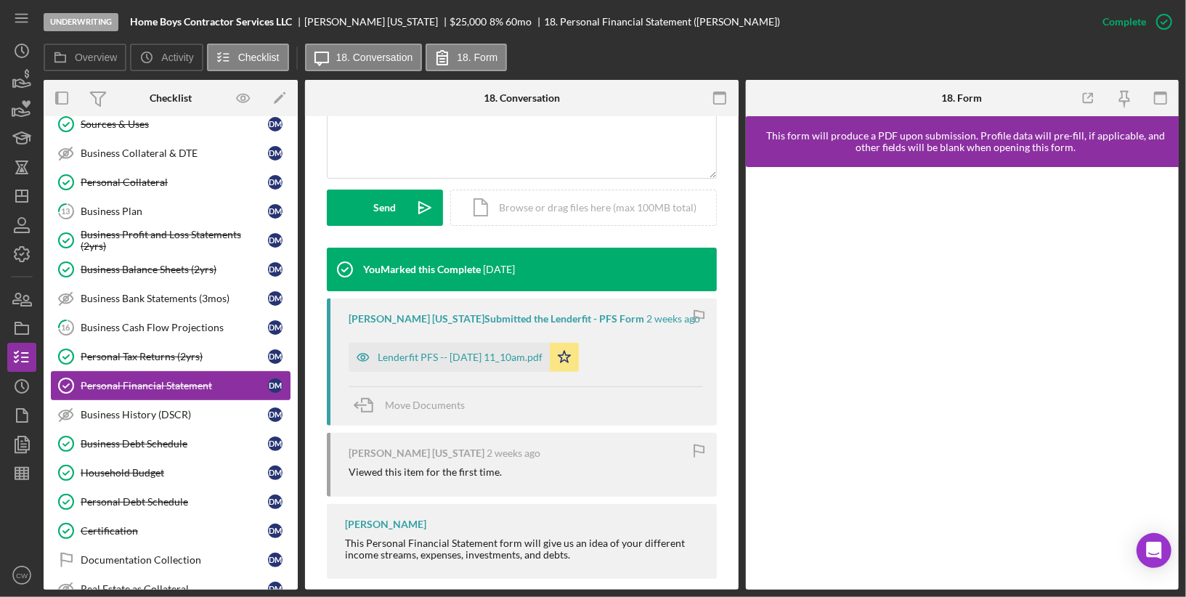
scroll to position [269, 0]
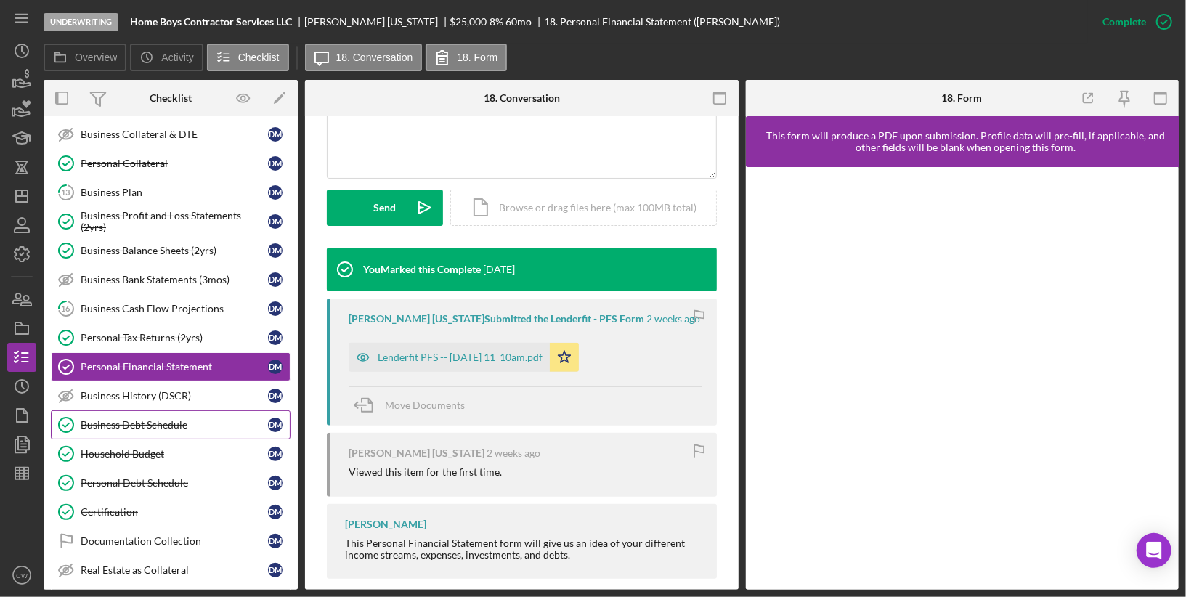
click at [166, 419] on div "Business Debt Schedule" at bounding box center [174, 425] width 187 height 12
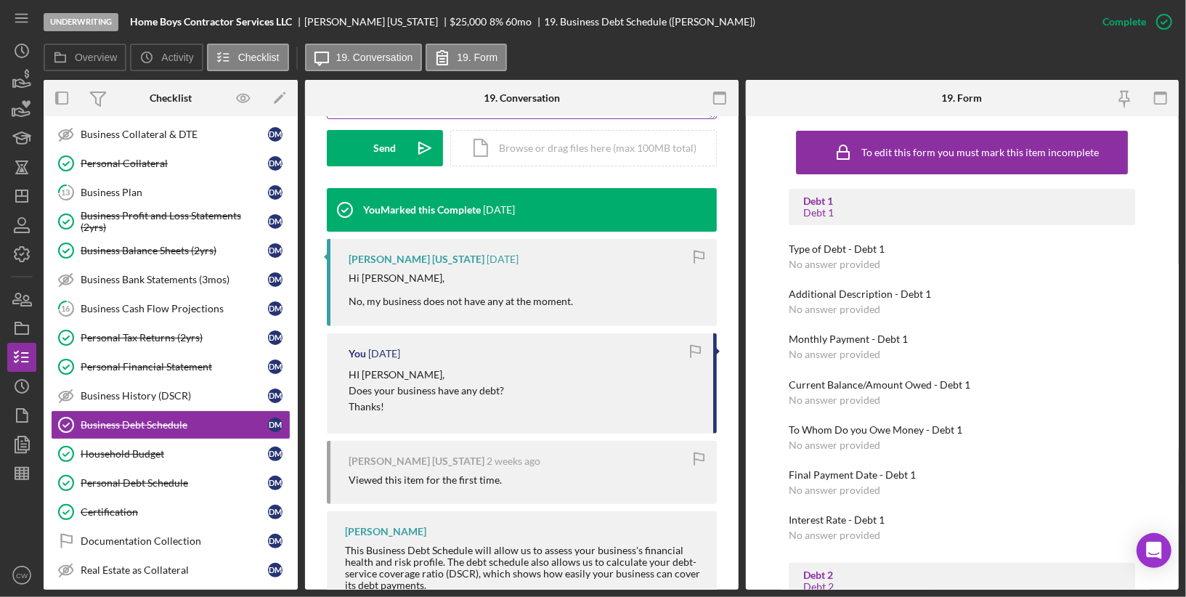
scroll to position [472, 0]
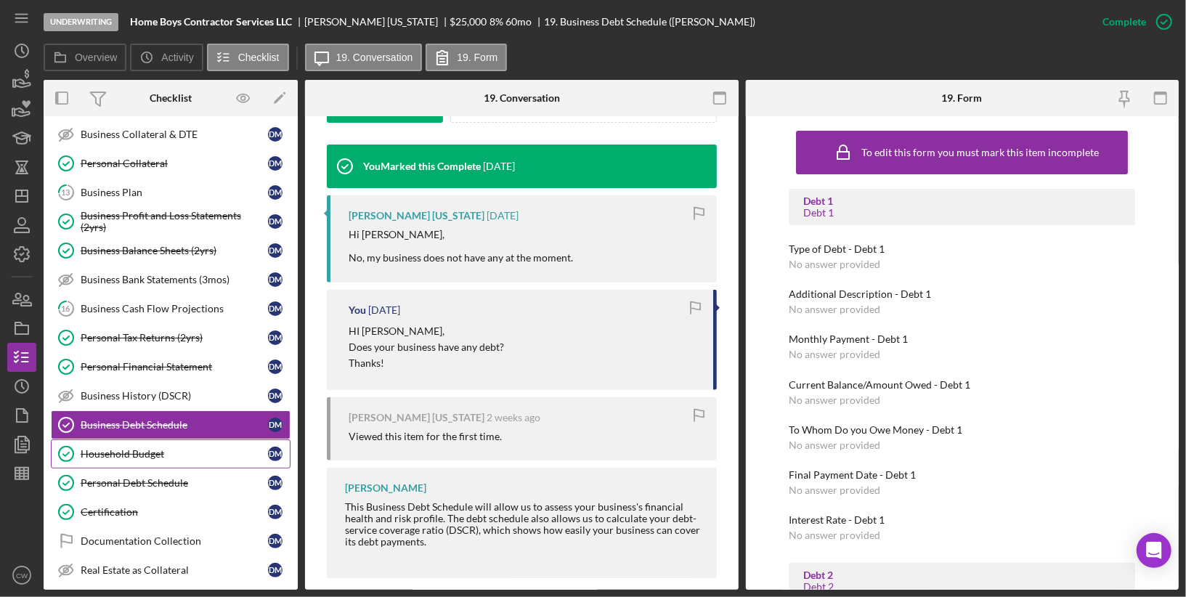
click at [174, 448] on div "Household Budget" at bounding box center [174, 454] width 187 height 12
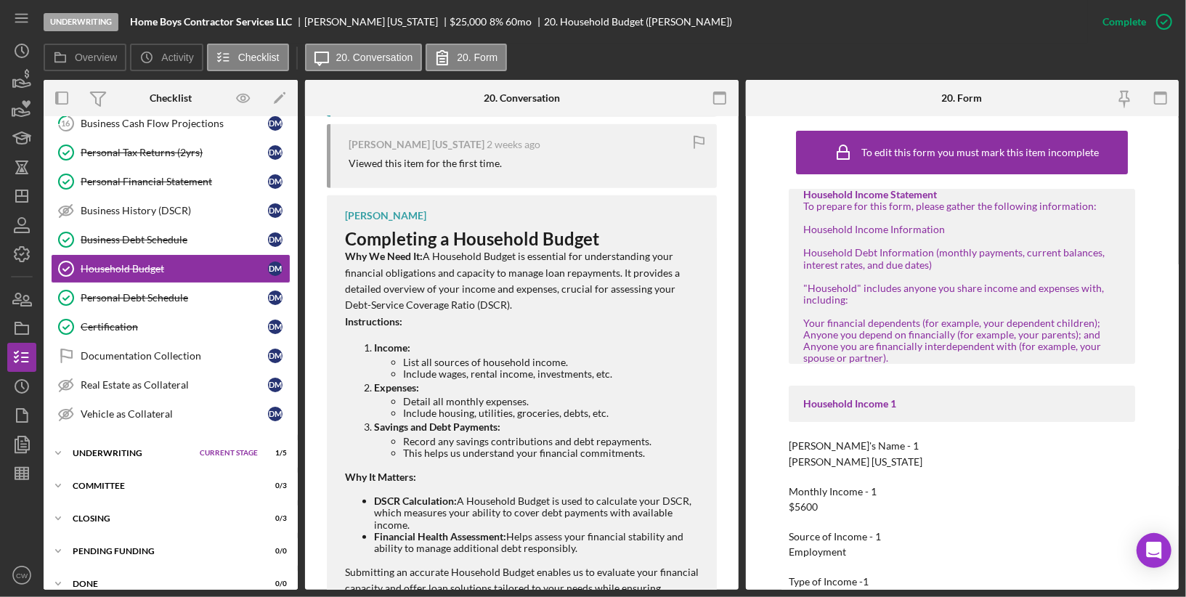
scroll to position [666, 0]
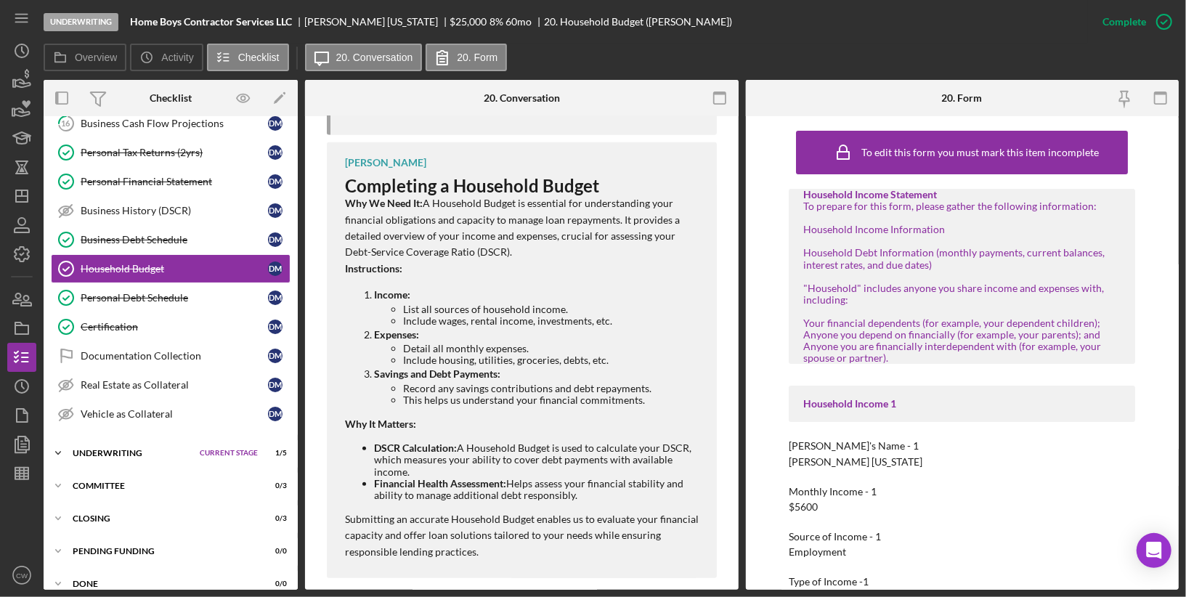
click at [129, 449] on div "Underwriting" at bounding box center [133, 453] width 120 height 9
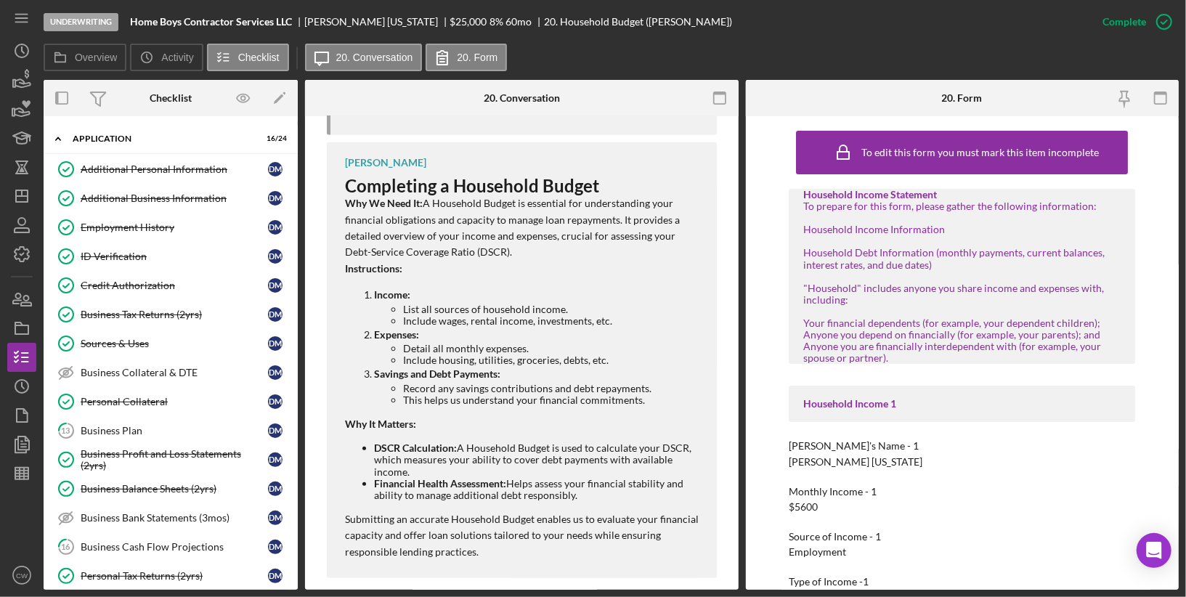
scroll to position [0, 0]
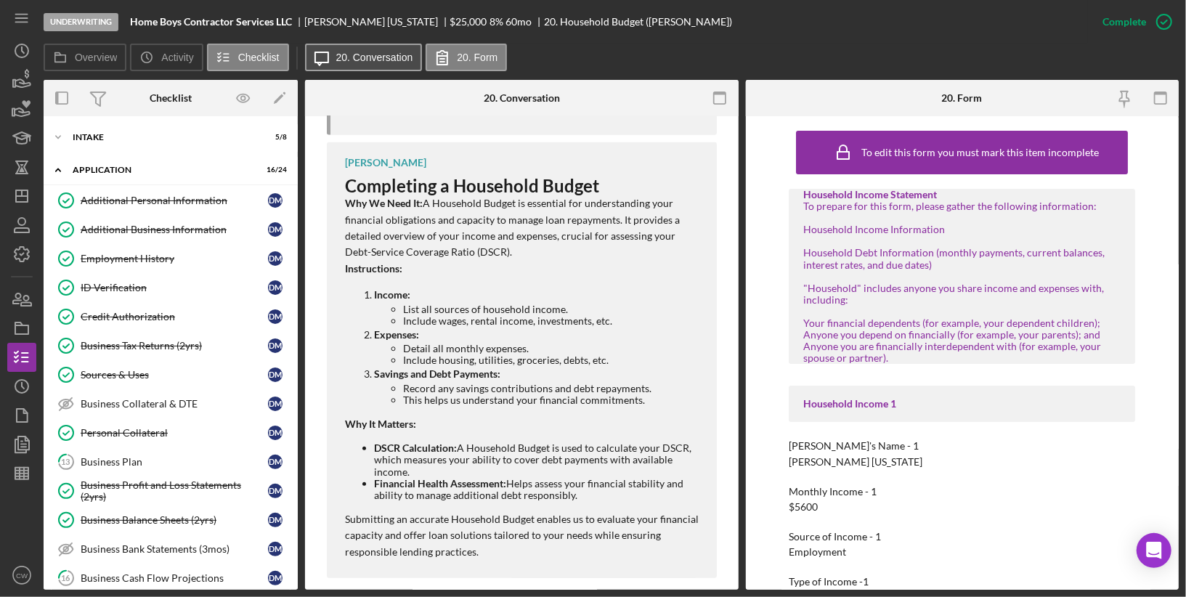
click at [359, 55] on label "20. Conversation" at bounding box center [374, 58] width 77 height 12
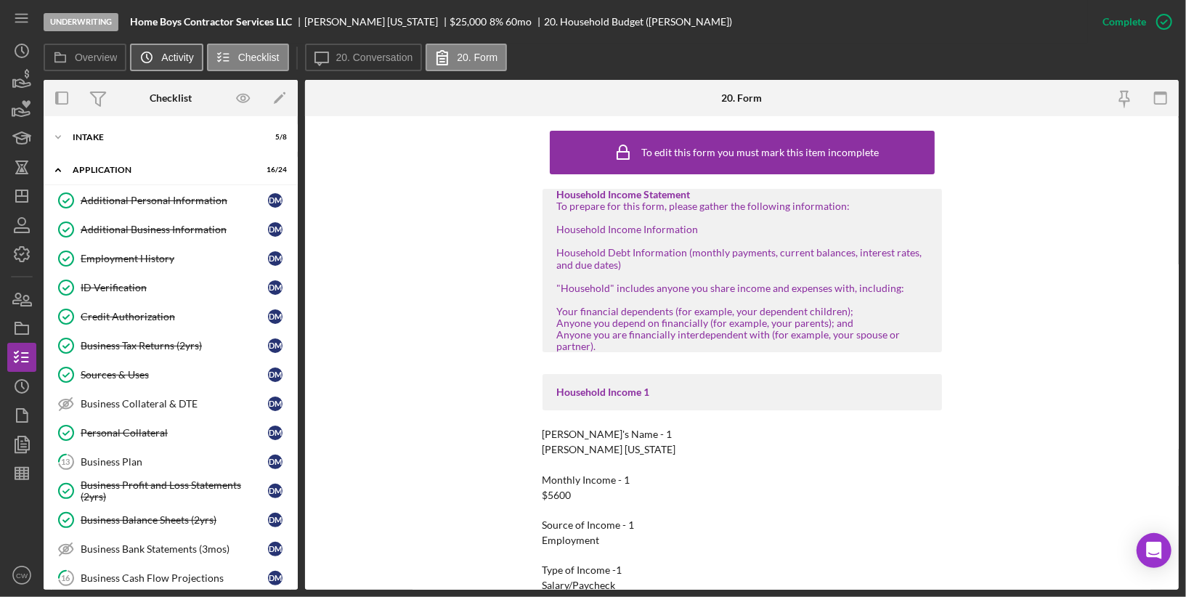
click at [150, 63] on icon "Icon/History" at bounding box center [146, 57] width 29 height 29
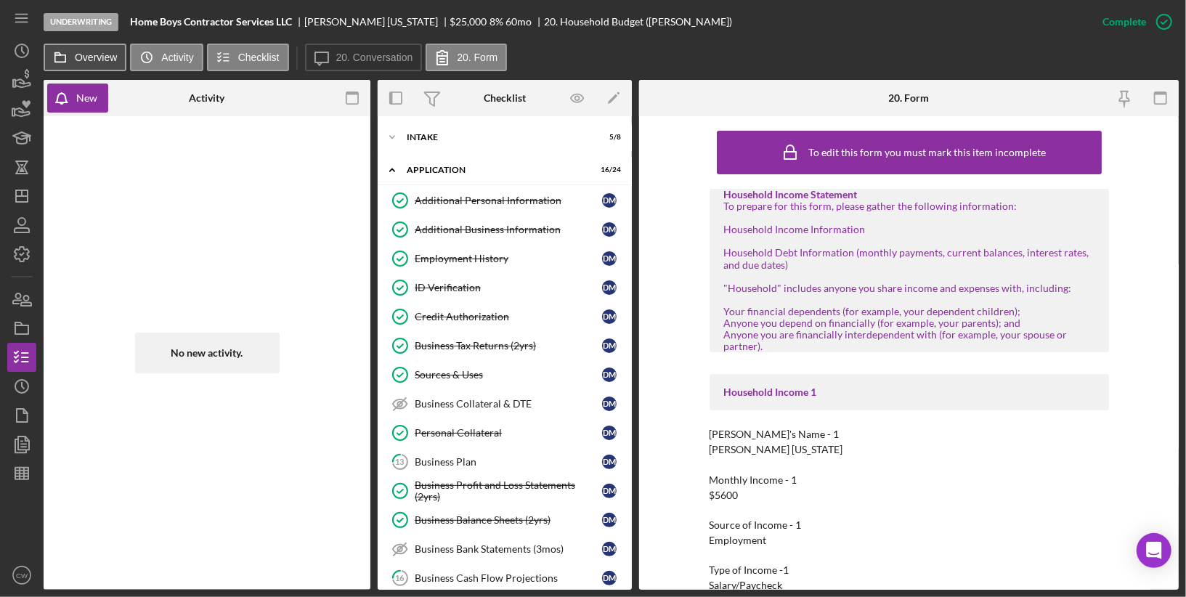
click at [76, 46] on button "Overview" at bounding box center [85, 58] width 83 height 28
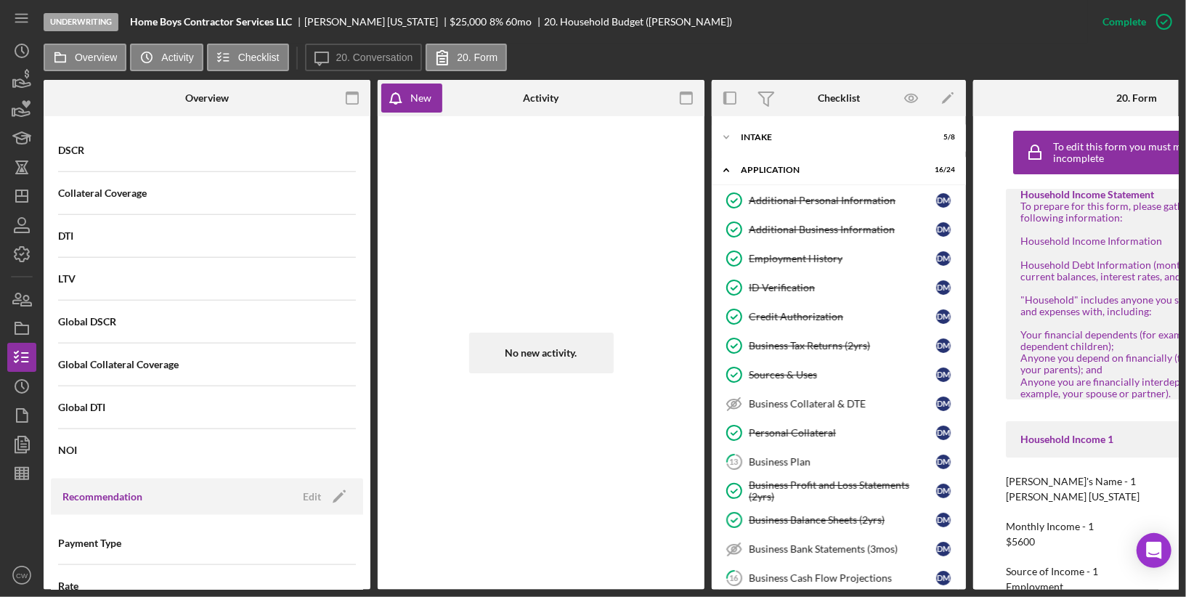
scroll to position [1037, 0]
